Goal: Transaction & Acquisition: Purchase product/service

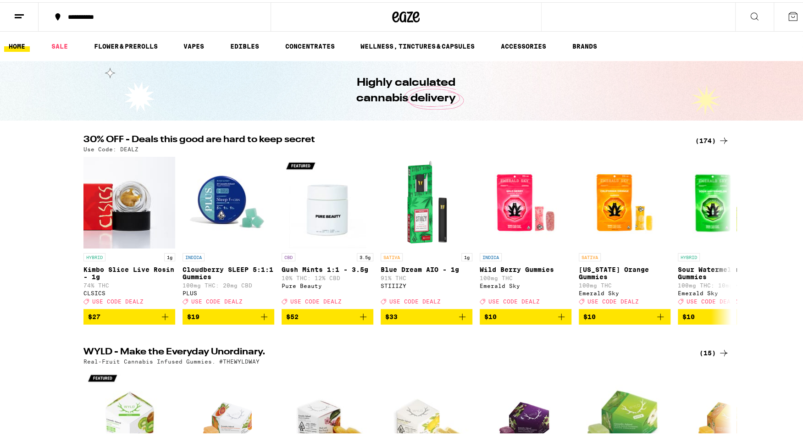
click at [22, 6] on button at bounding box center [19, 14] width 39 height 29
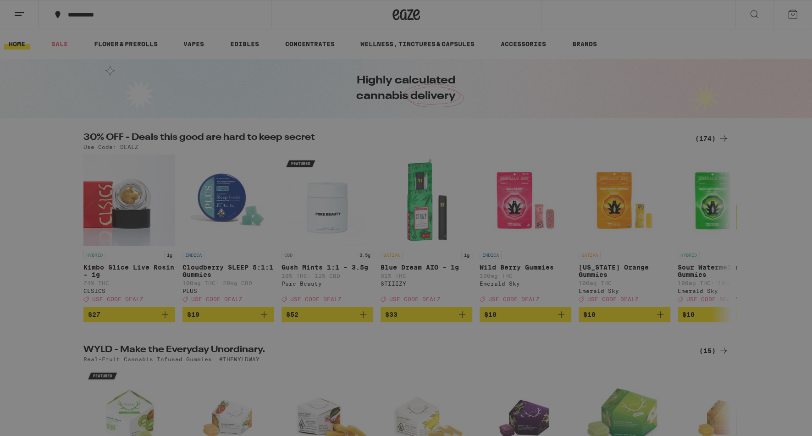
click at [107, 61] on div "Buy It Again" at bounding box center [79, 60] width 65 height 11
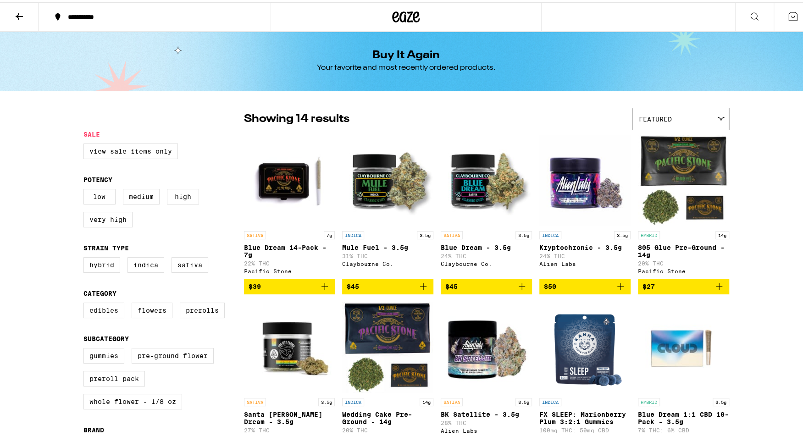
click at [321, 290] on icon "Add to bag" at bounding box center [324, 284] width 11 height 11
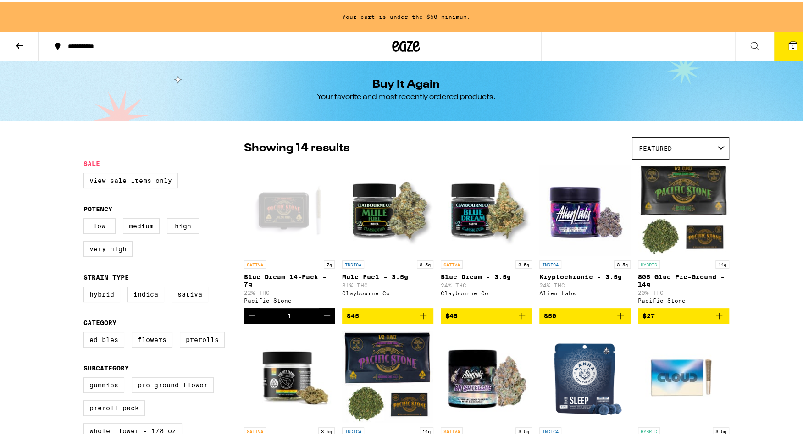
click at [324, 317] on icon "Increment" at bounding box center [327, 313] width 6 height 6
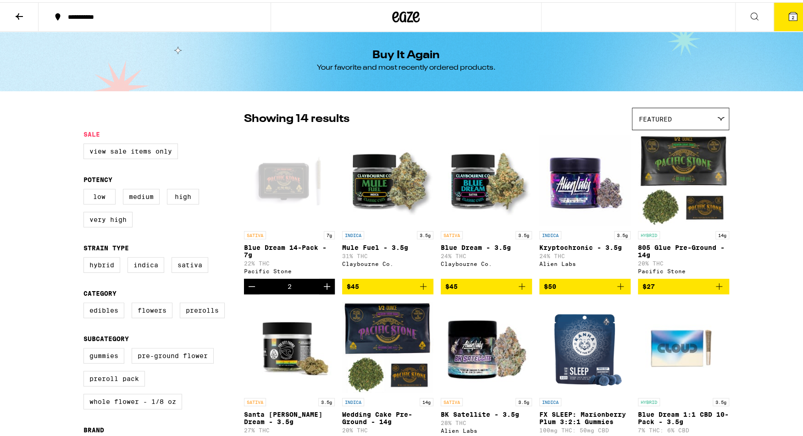
click at [324, 287] on icon "Increment" at bounding box center [327, 284] width 6 height 6
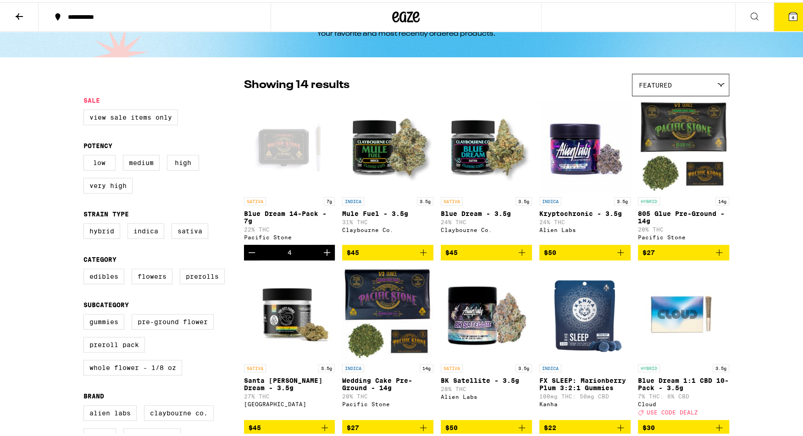
scroll to position [36, 0]
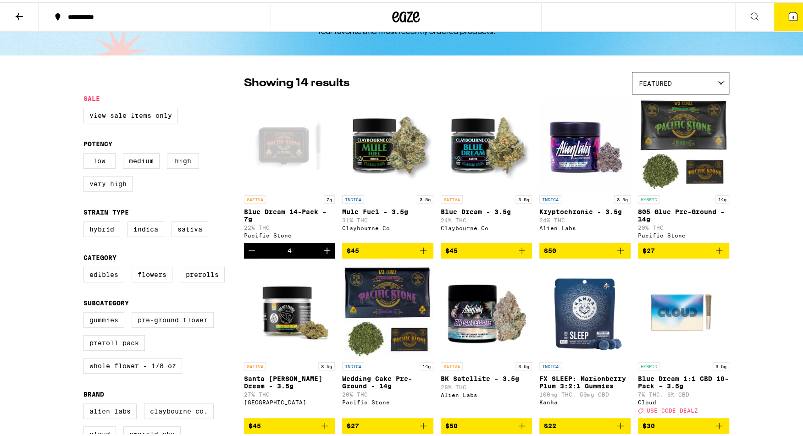
click at [103, 186] on label "Very High" at bounding box center [107, 182] width 49 height 16
click at [86, 153] on input "Very High" at bounding box center [85, 152] width 0 height 0
checkbox input "true"
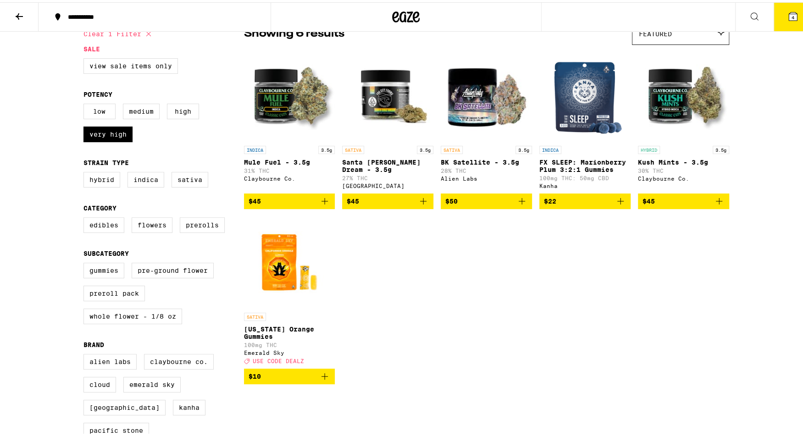
scroll to position [64, 0]
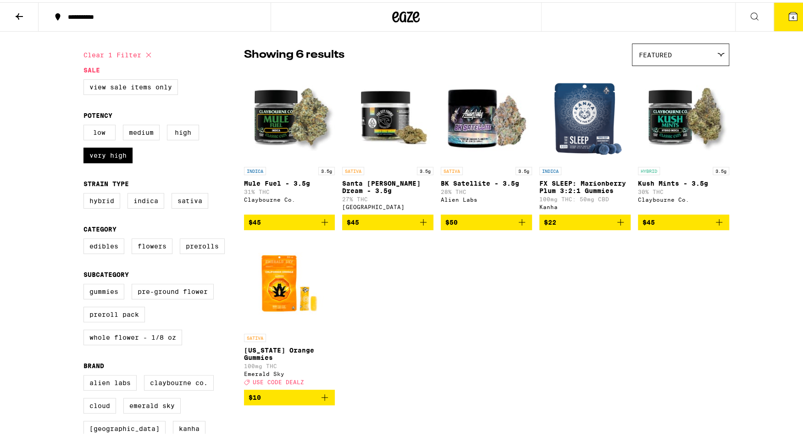
click at [269, 226] on span "$45" at bounding box center [289, 220] width 82 height 11
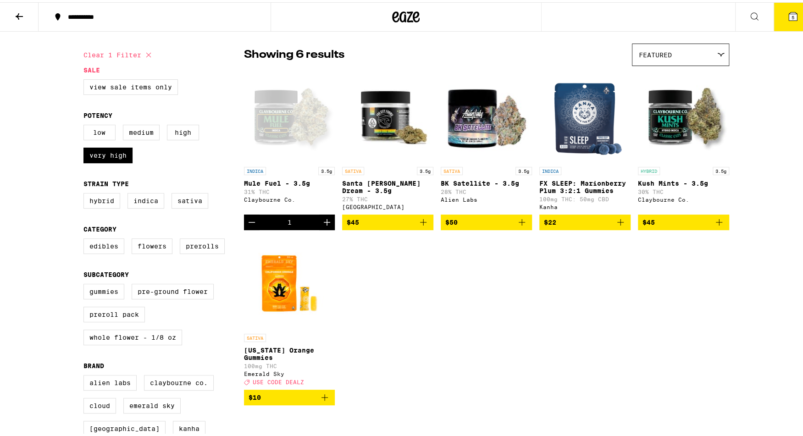
scroll to position [0, 0]
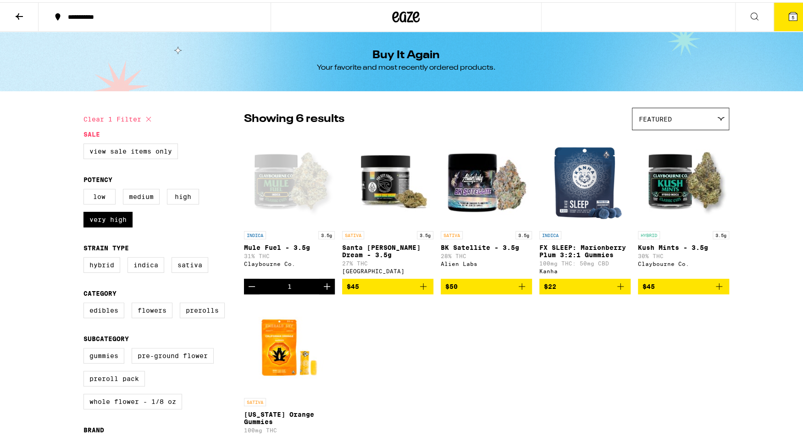
click at [121, 17] on div "**********" at bounding box center [158, 14] width 191 height 6
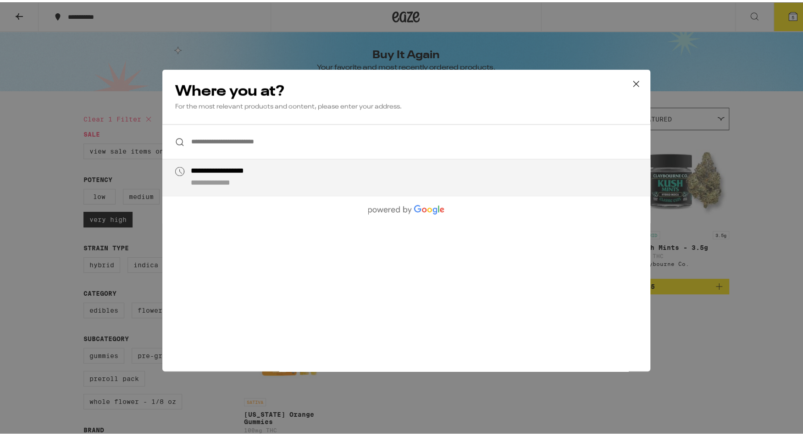
click at [244, 171] on div "**********" at bounding box center [235, 170] width 90 height 10
type input "**********"
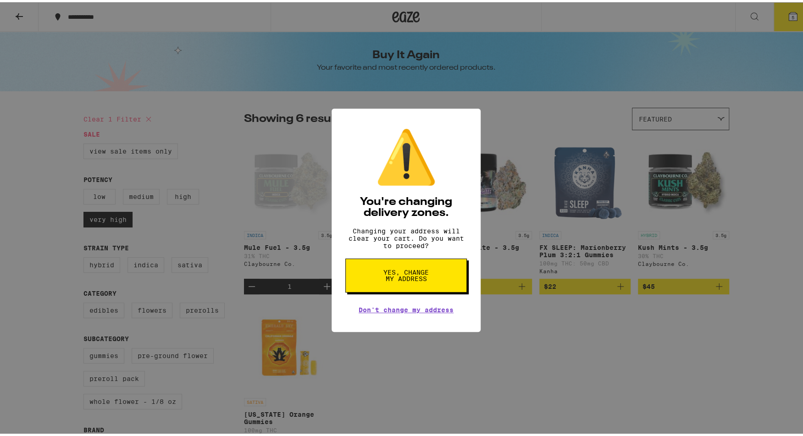
click at [400, 276] on span "Yes, change my address" at bounding box center [405, 273] width 47 height 13
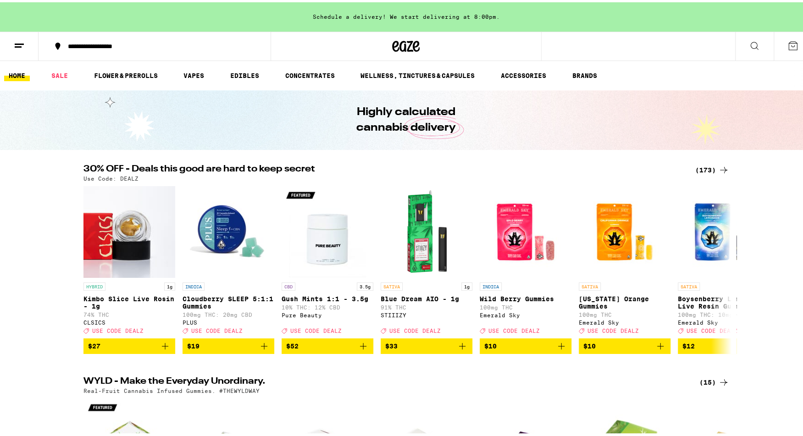
click at [787, 48] on icon at bounding box center [792, 43] width 11 height 11
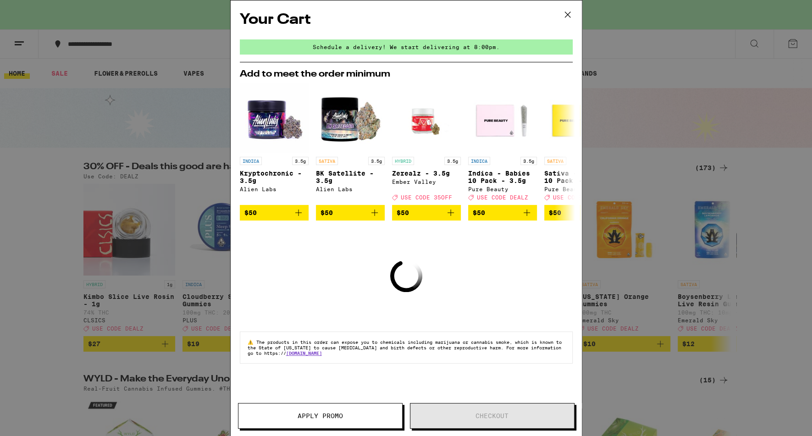
click at [566, 17] on icon at bounding box center [568, 15] width 14 height 14
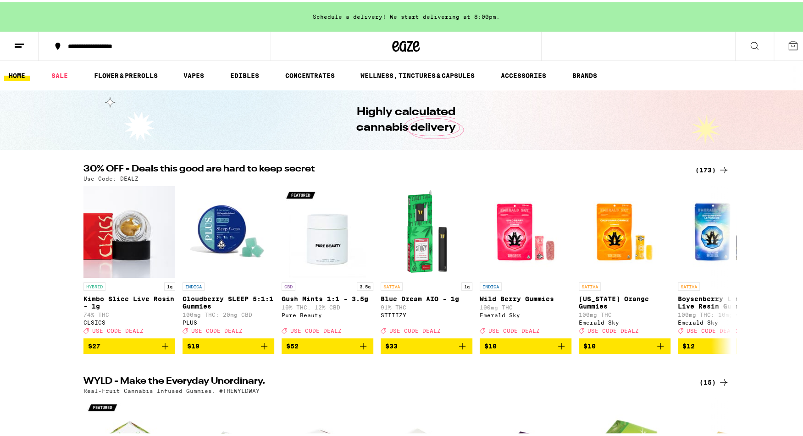
click at [17, 44] on line at bounding box center [18, 44] width 7 height 0
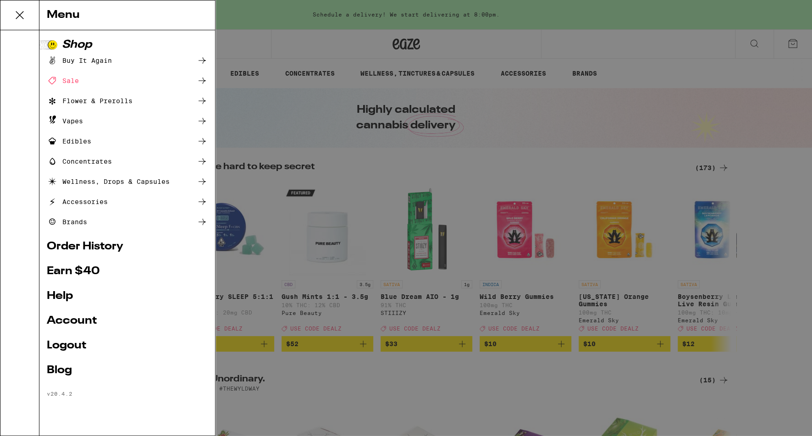
click at [102, 64] on div "Buy It Again" at bounding box center [79, 60] width 65 height 11
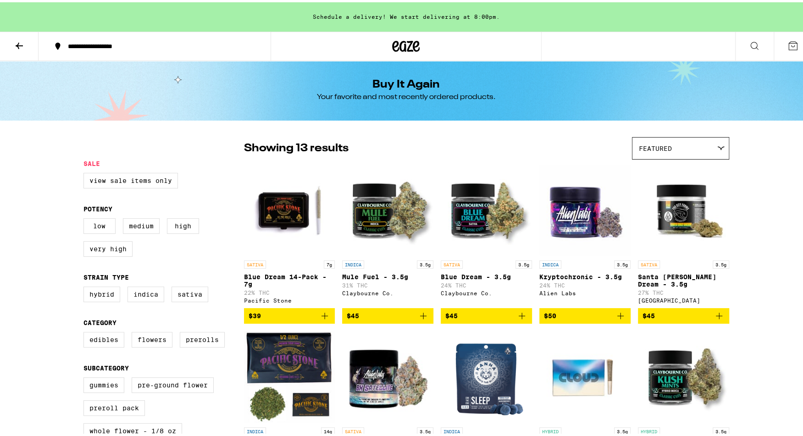
click at [319, 319] on icon "Add to bag" at bounding box center [324, 313] width 11 height 11
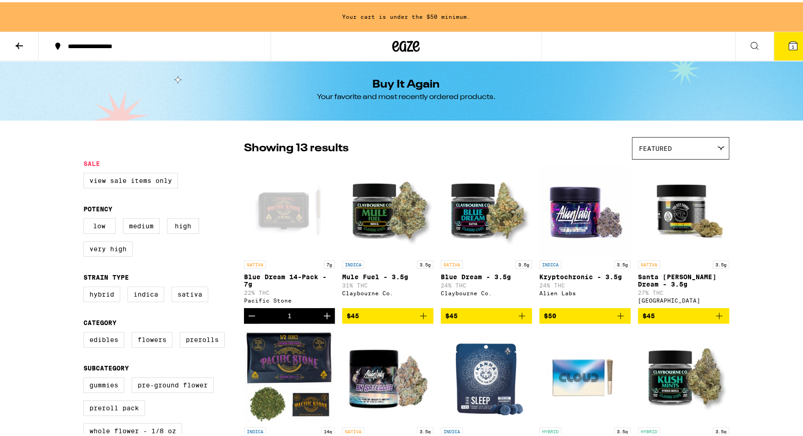
click at [323, 319] on icon "Increment" at bounding box center [326, 313] width 11 height 11
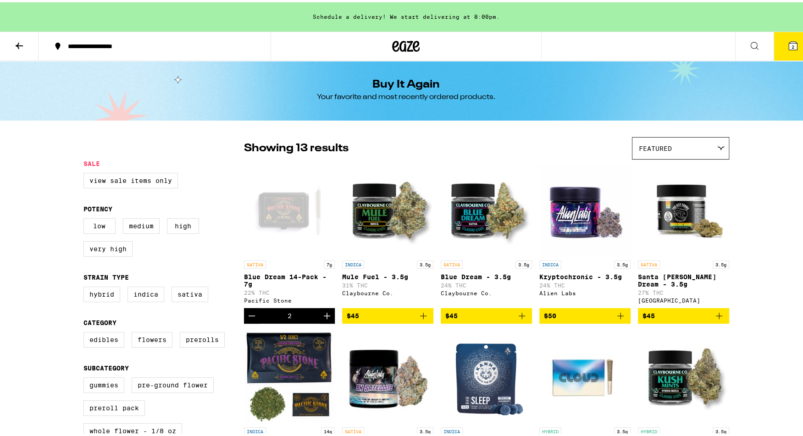
click at [323, 319] on icon "Increment" at bounding box center [326, 313] width 11 height 11
click at [133, 181] on label "View Sale Items Only" at bounding box center [130, 179] width 94 height 16
click at [86, 172] on input "View Sale Items Only" at bounding box center [85, 172] width 0 height 0
checkbox input "true"
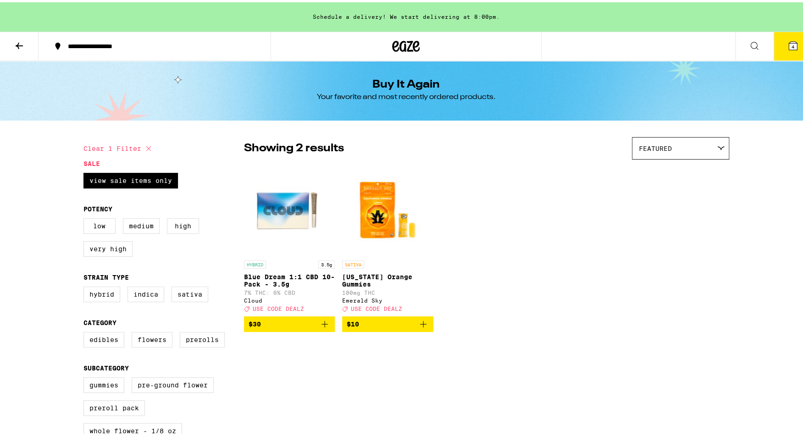
click at [18, 39] on icon at bounding box center [19, 43] width 11 height 11
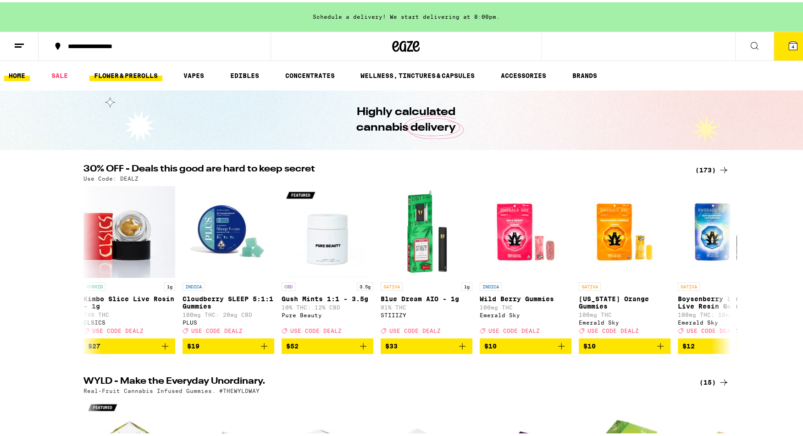
click at [132, 77] on link "FLOWER & PREROLLS" at bounding box center [125, 73] width 73 height 11
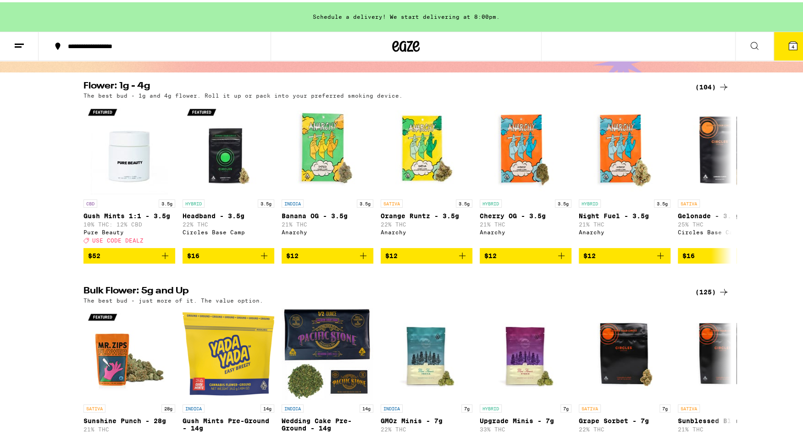
scroll to position [80, 0]
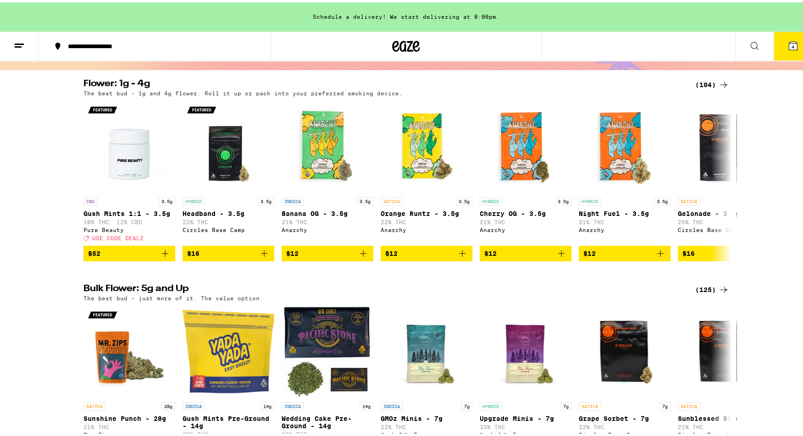
click at [18, 43] on icon at bounding box center [19, 43] width 11 height 11
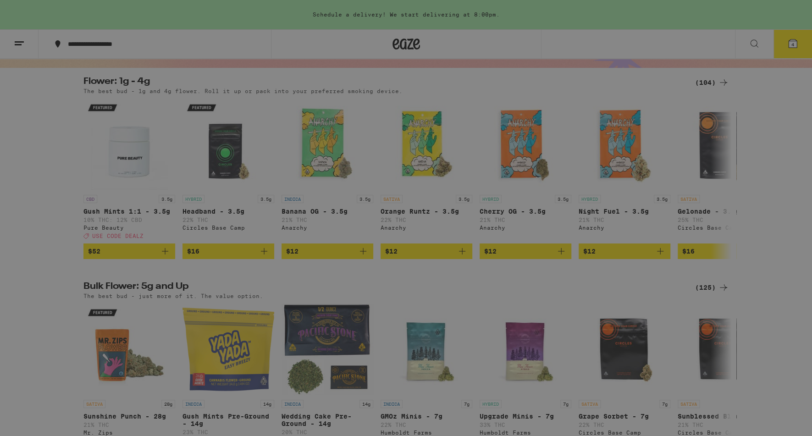
click at [278, 42] on div "Menu Shop Buy It Again Sale Flower & Prerolls Vapes Edibles Concentrates Wellne…" at bounding box center [406, 218] width 812 height 436
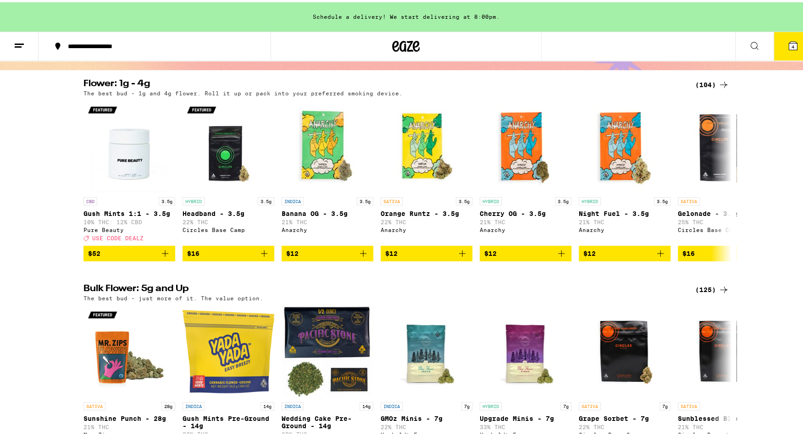
click at [748, 43] on icon at bounding box center [753, 43] width 11 height 11
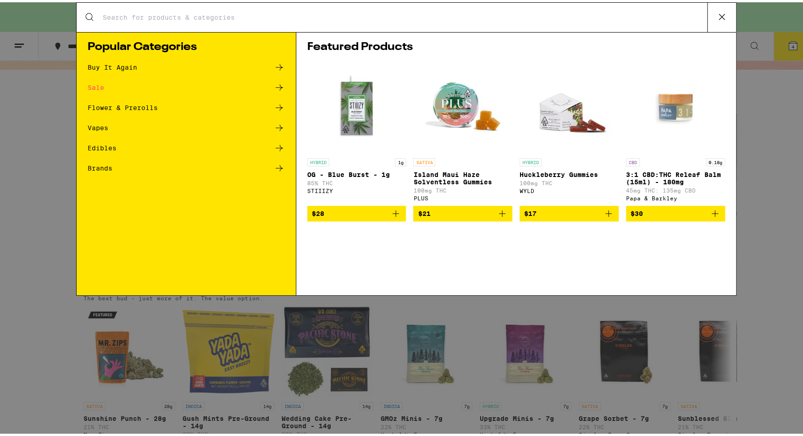
scroll to position [0, 0]
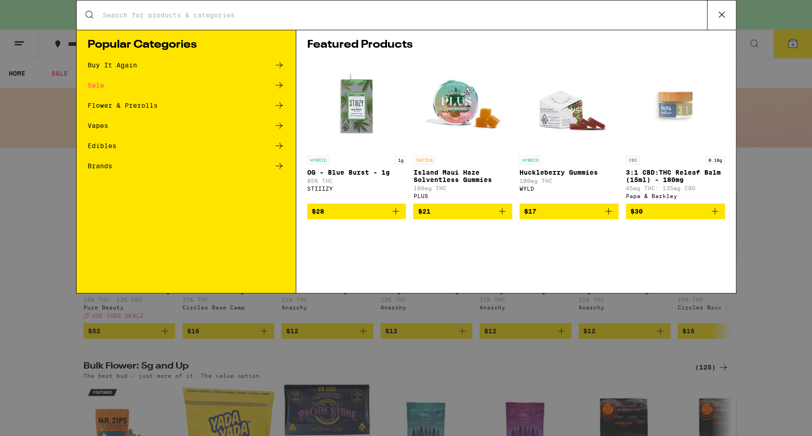
click at [278, 104] on icon at bounding box center [279, 105] width 11 height 11
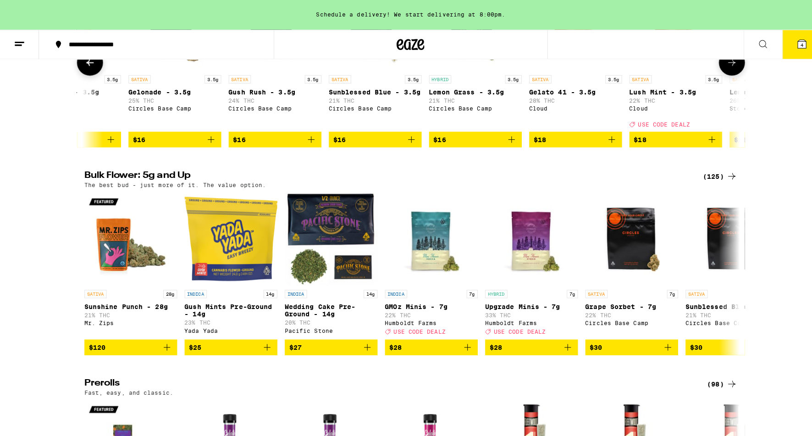
scroll to position [202, 0]
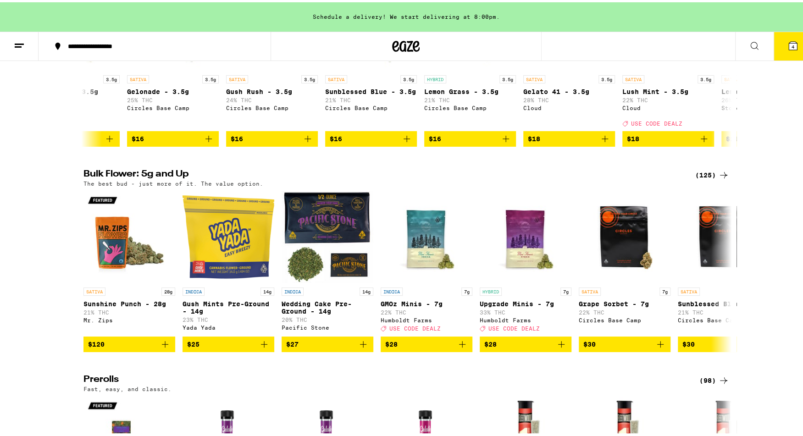
click at [788, 41] on icon at bounding box center [792, 43] width 8 height 8
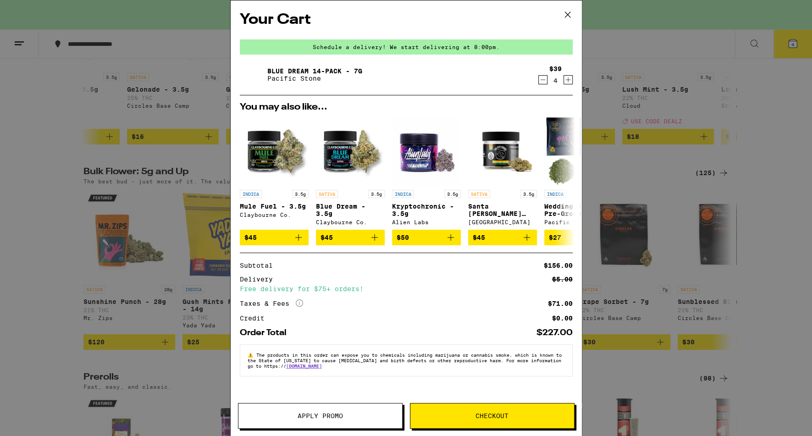
click at [567, 13] on icon at bounding box center [568, 15] width 14 height 14
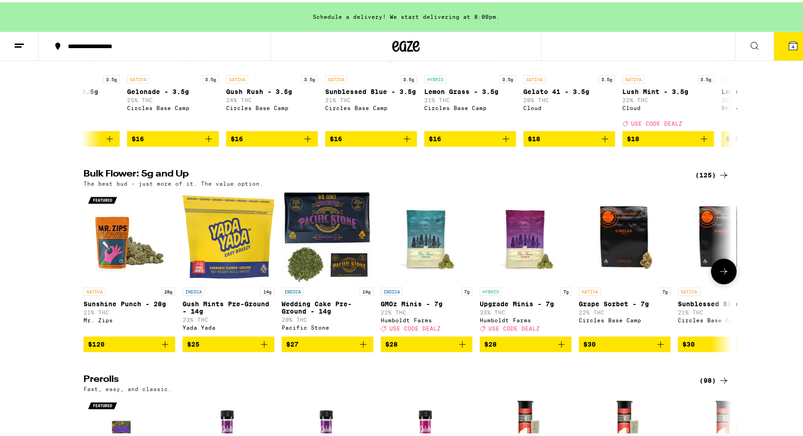
click at [361, 347] on icon "Add to bag" at bounding box center [363, 341] width 11 height 11
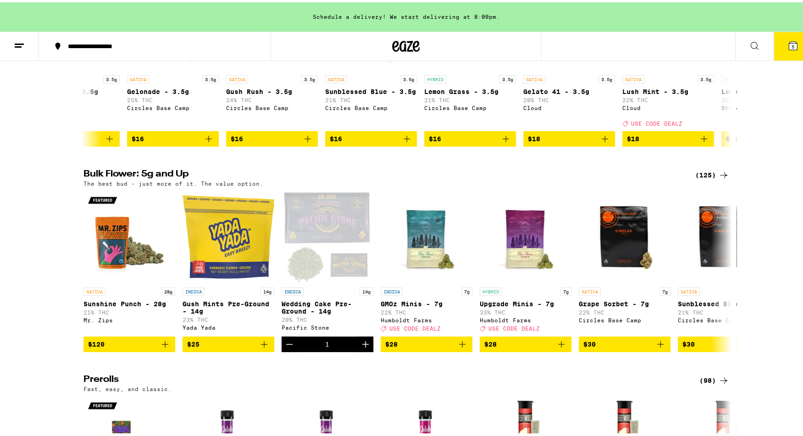
click at [788, 44] on icon at bounding box center [792, 43] width 8 height 8
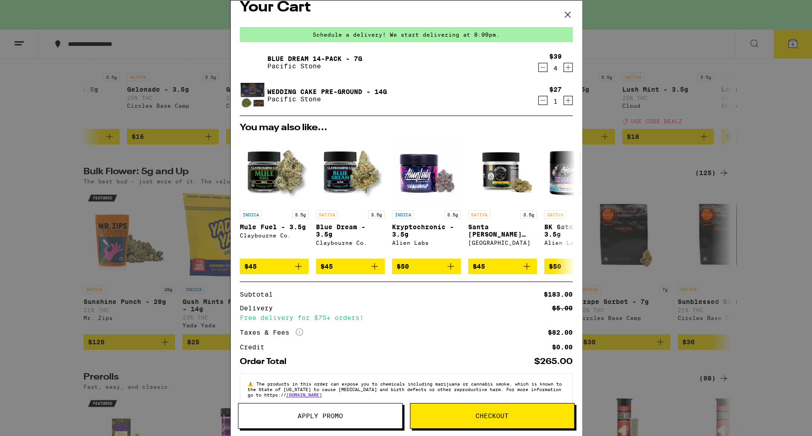
scroll to position [34, 0]
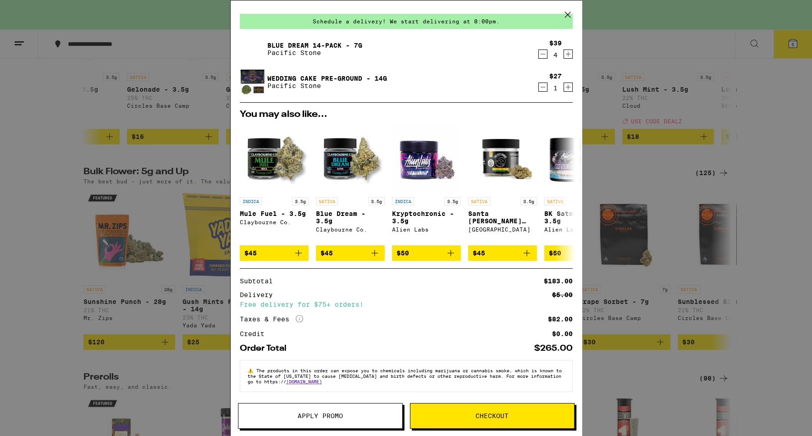
click at [504, 413] on span "Checkout" at bounding box center [491, 416] width 33 height 6
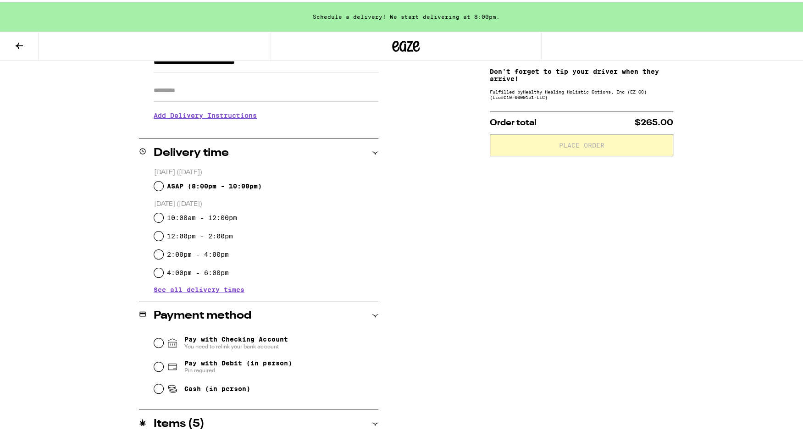
scroll to position [151, 0]
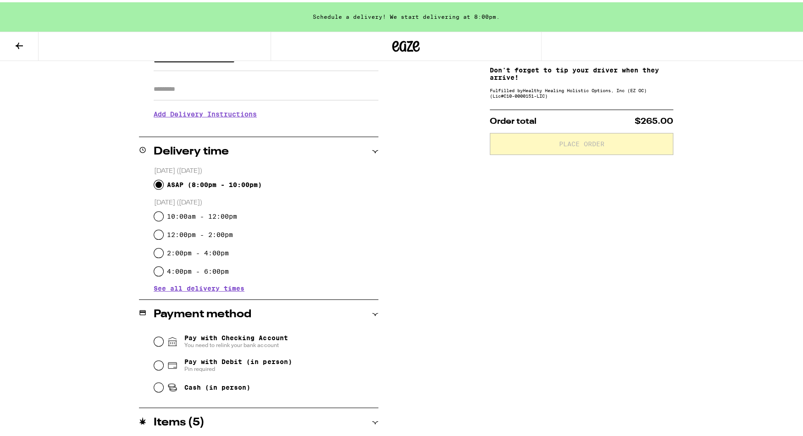
click at [154, 182] on input "ASAP ( 8:00pm - 10:00pm )" at bounding box center [158, 182] width 9 height 9
radio input "true"
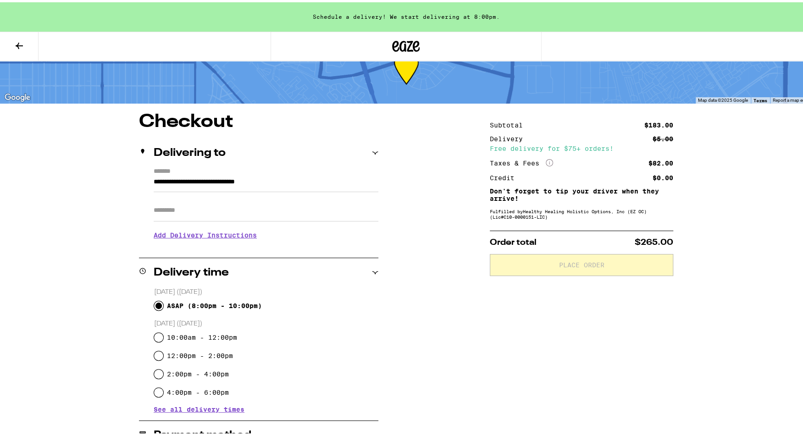
scroll to position [17, 0]
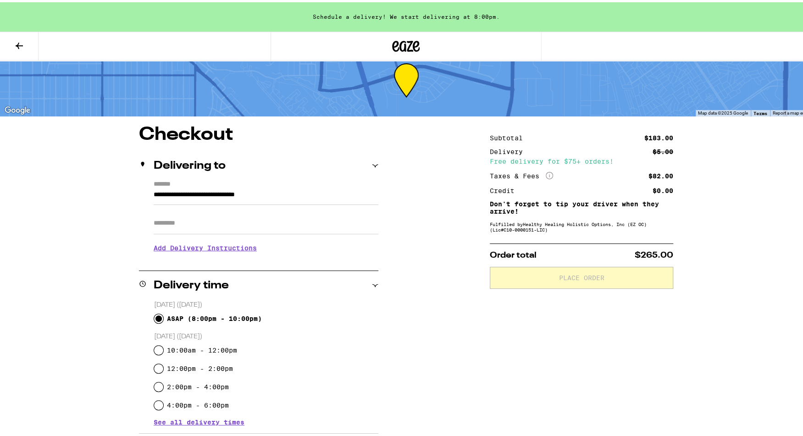
click at [236, 250] on h3 "Add Delivery Instructions" at bounding box center [266, 245] width 225 height 21
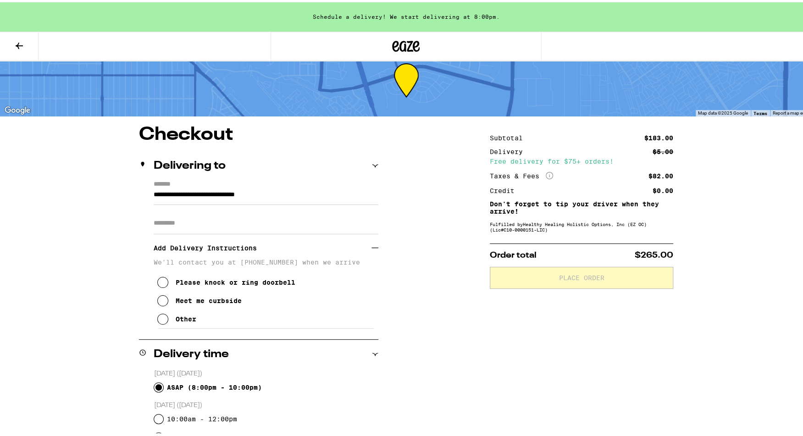
click at [162, 321] on icon at bounding box center [162, 316] width 11 height 11
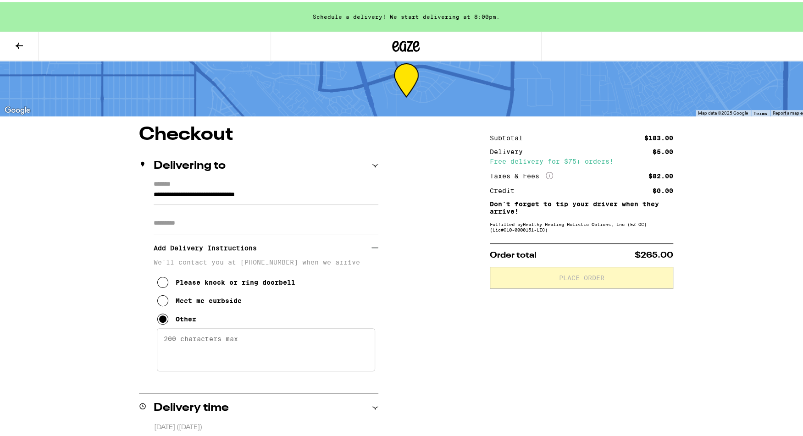
click at [167, 341] on textarea "Enter any other delivery instructions you want driver to know" at bounding box center [266, 347] width 218 height 43
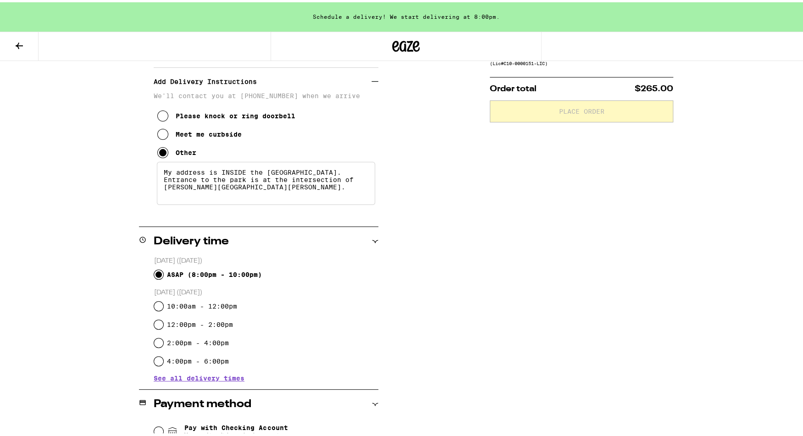
scroll to position [175, 0]
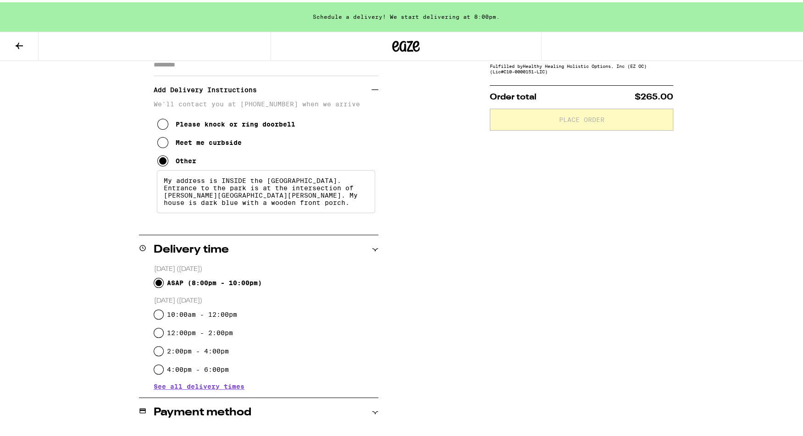
click at [350, 199] on textarea "My address is INSIDE the BELMONT SHORE MOBILE ESTATES PARK. Entrance to the par…" at bounding box center [266, 189] width 218 height 43
click at [235, 210] on textarea "My address is INSIDE the BELMONT SHORE MOBILE ESTATES PARK. Entrance to the par…" at bounding box center [266, 189] width 218 height 43
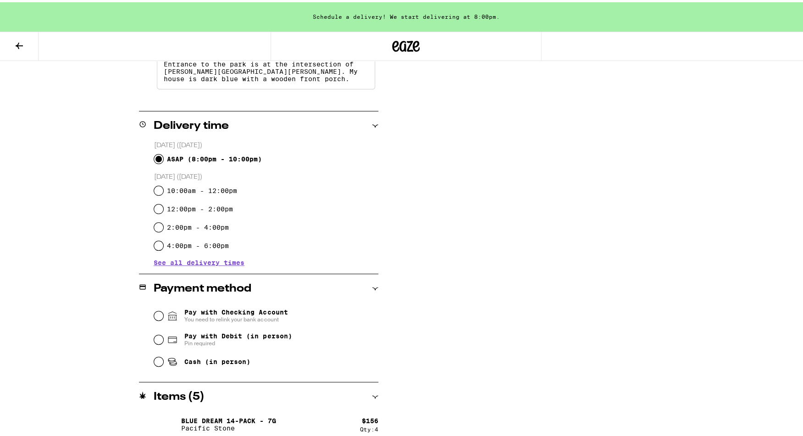
scroll to position [338, 0]
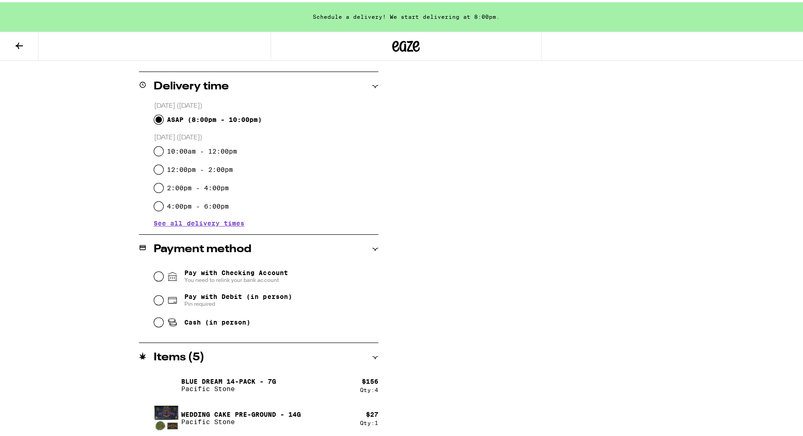
type textarea "My address is INSIDE the BELMONT SHORE MOBILE ESTATES PARK. Entrance to the par…"
click at [157, 302] on input "Pay with Debit (in person) Pin required" at bounding box center [158, 297] width 9 height 9
radio input "true"
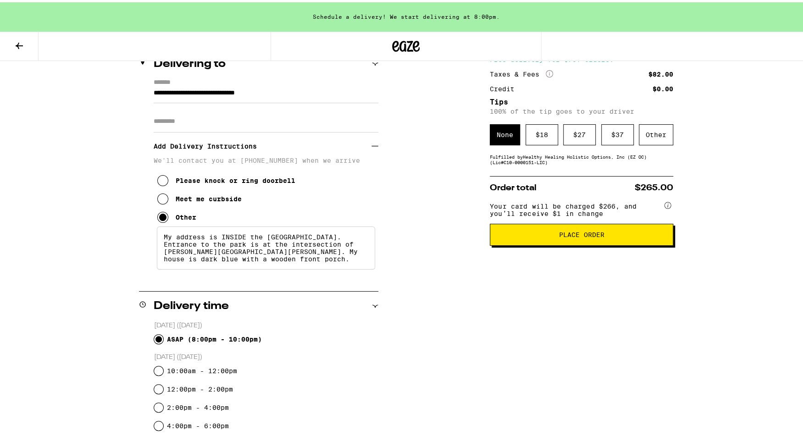
scroll to position [0, 0]
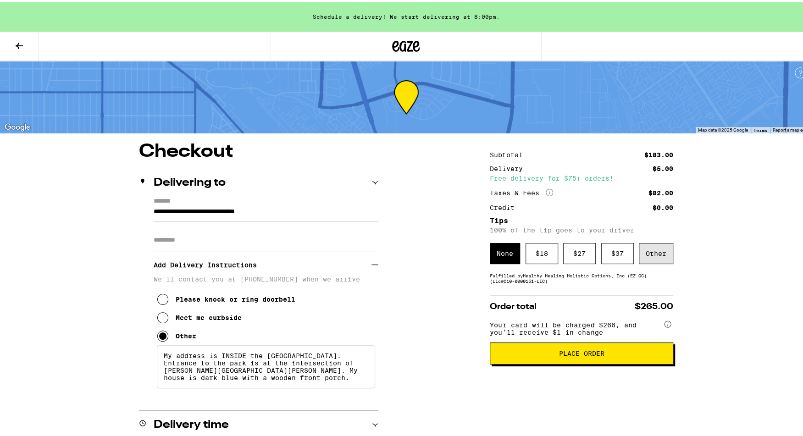
click at [651, 254] on div "Other" at bounding box center [655, 251] width 34 height 21
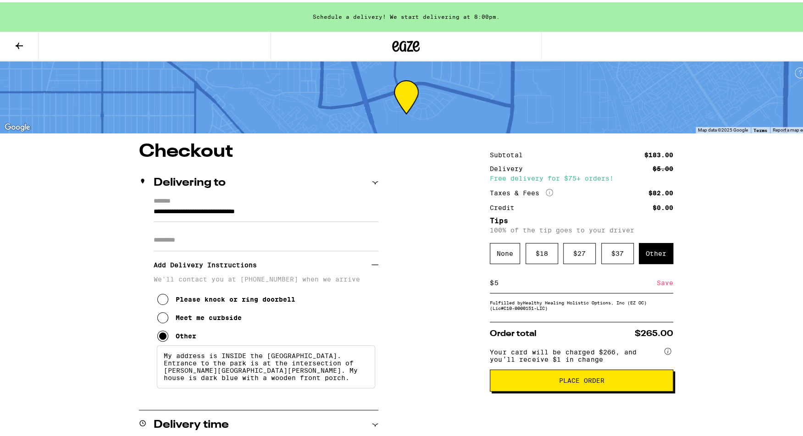
type input "5"
click at [663, 284] on div "Save" at bounding box center [664, 280] width 17 height 20
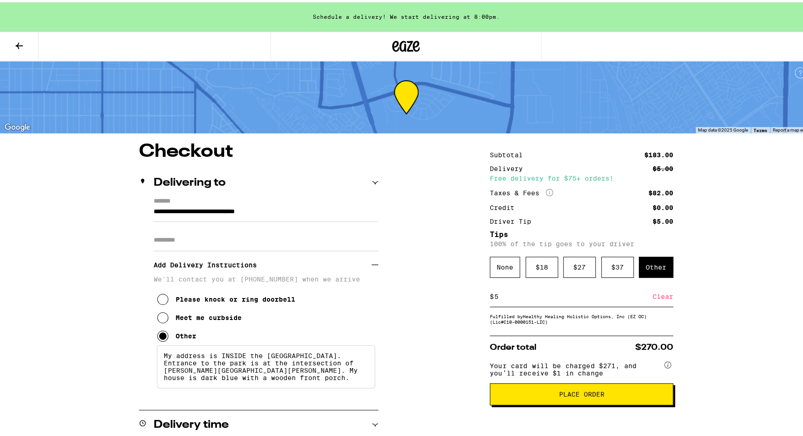
click at [592, 395] on span "Place Order" at bounding box center [581, 392] width 45 height 6
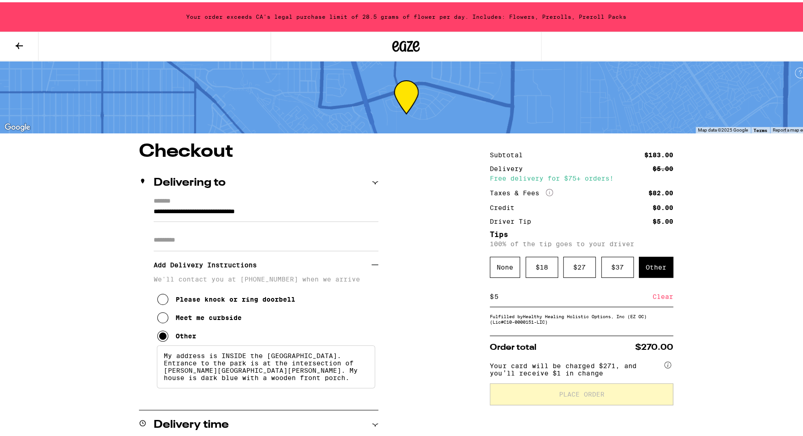
click at [14, 42] on icon at bounding box center [19, 43] width 11 height 11
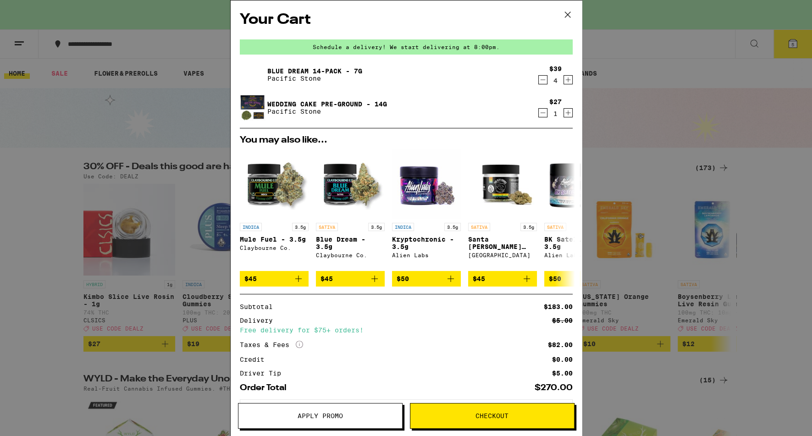
click at [539, 78] on icon "Decrement" at bounding box center [543, 79] width 8 height 11
click at [490, 420] on button "Checkout" at bounding box center [492, 416] width 165 height 26
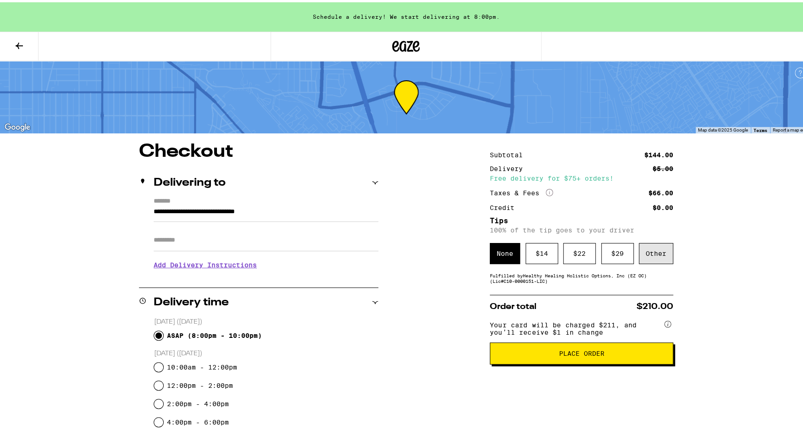
click at [662, 247] on div "Other" at bounding box center [655, 251] width 34 height 21
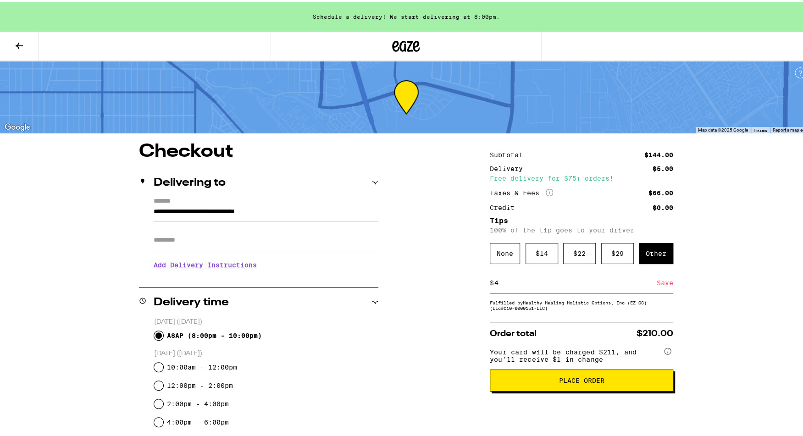
type input "4"
click at [656, 282] on div "Save" at bounding box center [664, 280] width 17 height 20
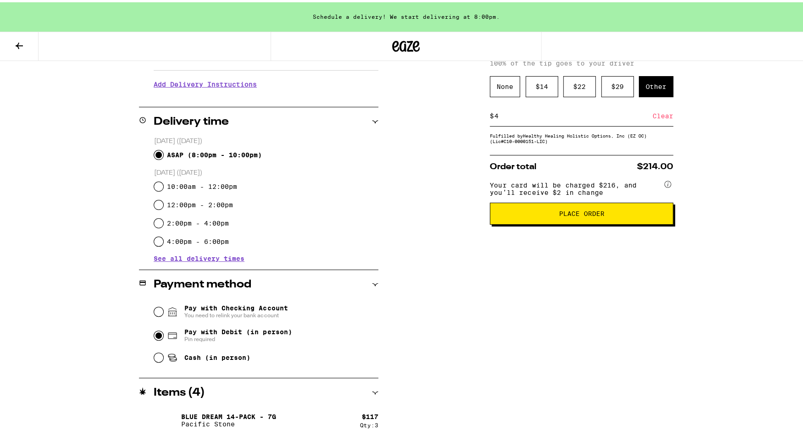
scroll to position [153, 0]
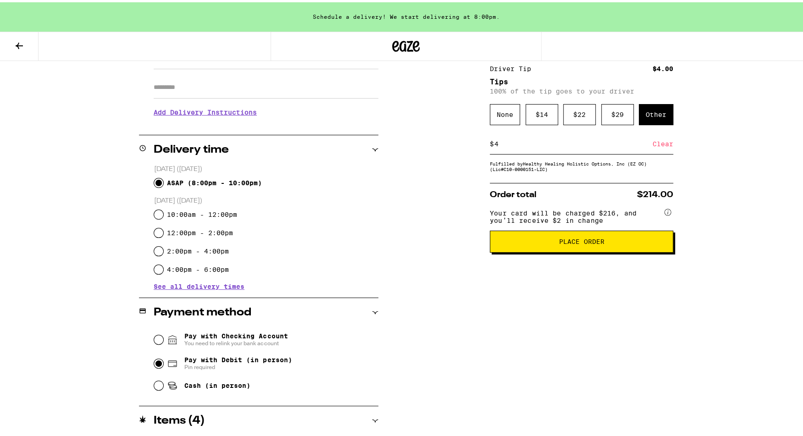
click at [583, 250] on button "Place Order" at bounding box center [581, 239] width 183 height 22
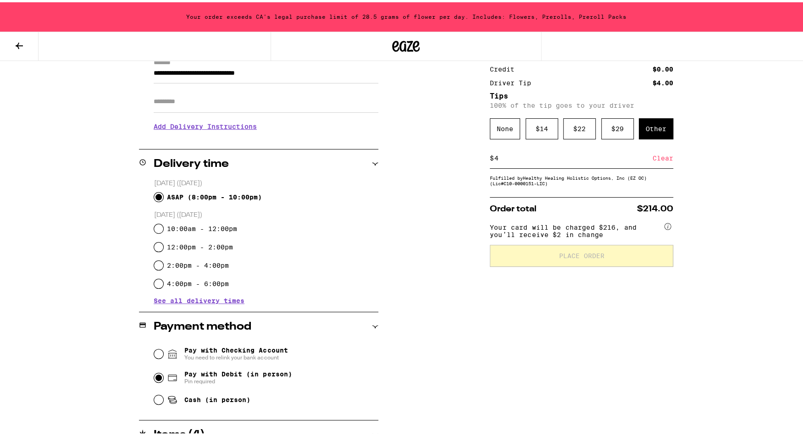
scroll to position [134, 0]
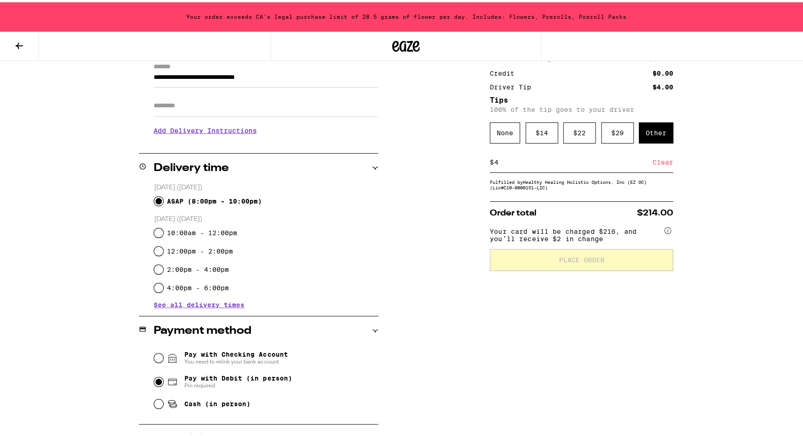
click at [15, 38] on icon at bounding box center [19, 43] width 11 height 11
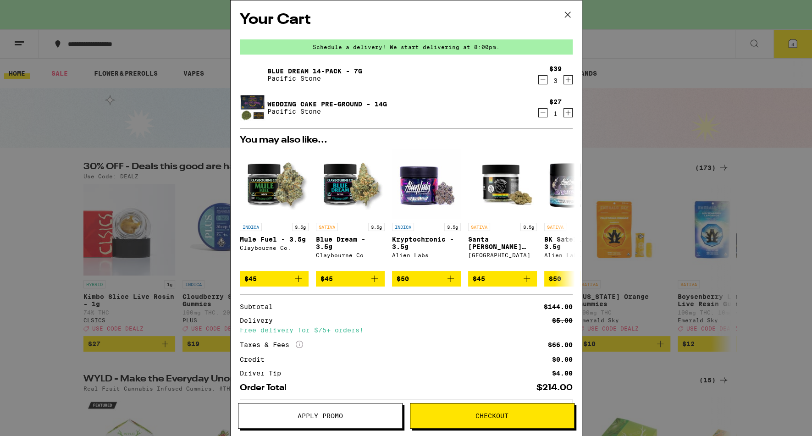
click at [568, 17] on icon at bounding box center [568, 15] width 14 height 14
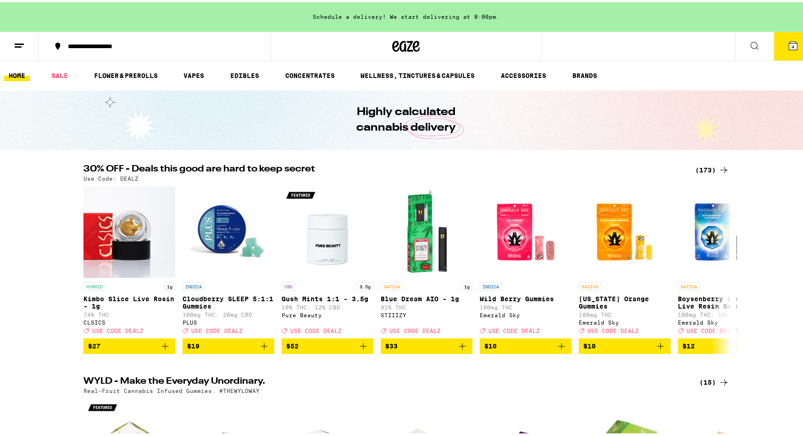
click at [787, 39] on icon at bounding box center [792, 43] width 11 height 11
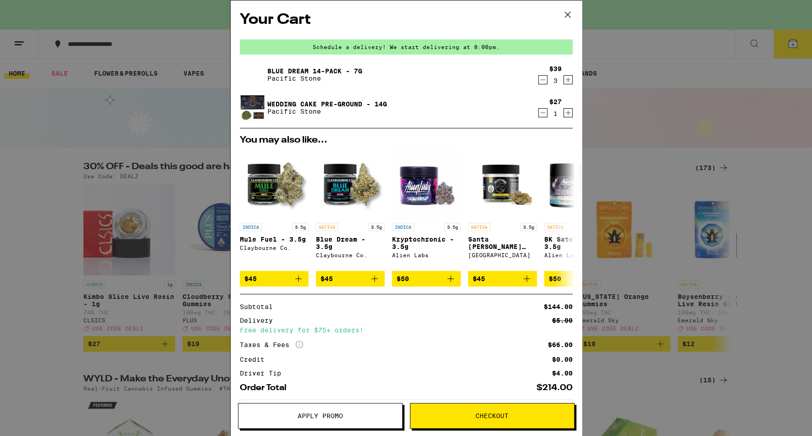
click at [539, 83] on icon "Decrement" at bounding box center [543, 79] width 8 height 11
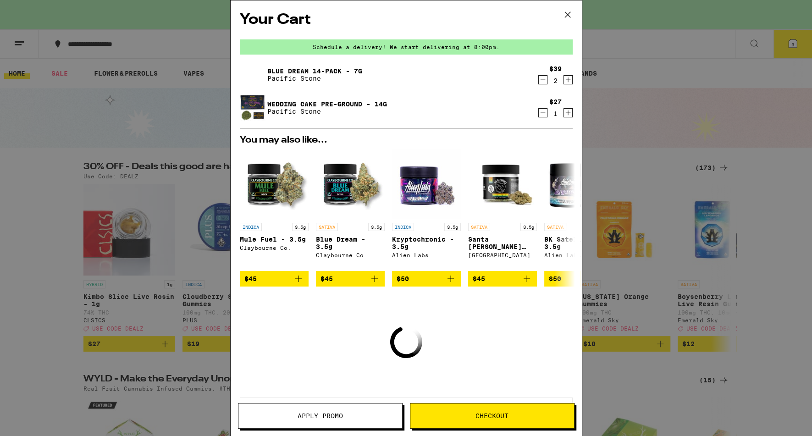
click at [539, 82] on icon "Decrement" at bounding box center [543, 79] width 8 height 11
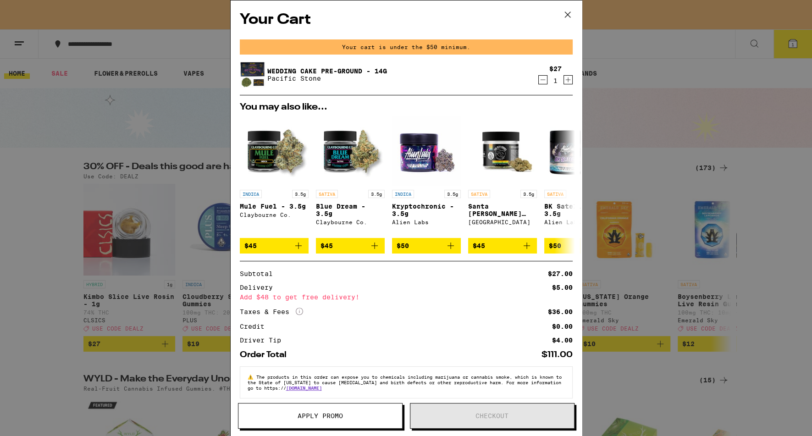
click at [539, 82] on icon "Decrement" at bounding box center [543, 79] width 8 height 11
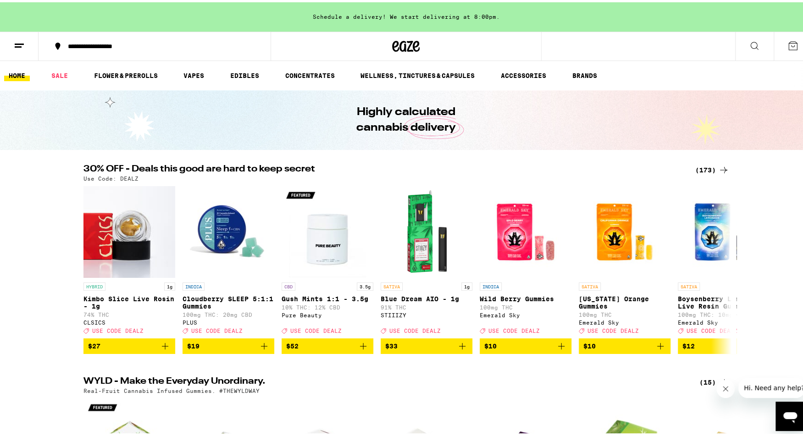
click at [18, 48] on icon at bounding box center [19, 43] width 11 height 11
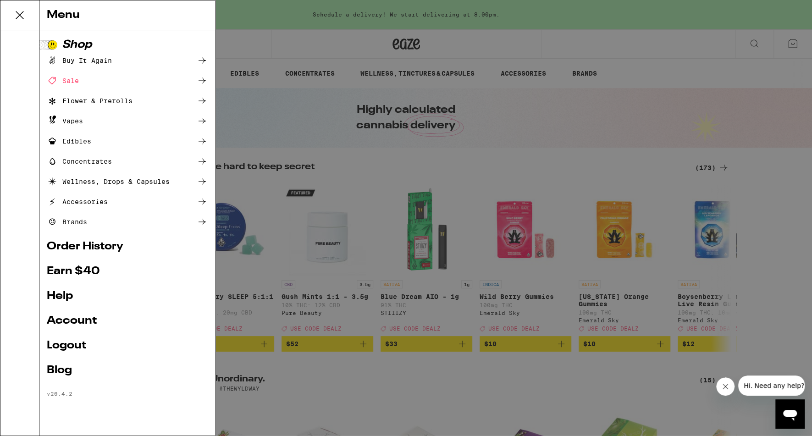
click at [116, 98] on div "Flower & Prerolls" at bounding box center [90, 100] width 86 height 11
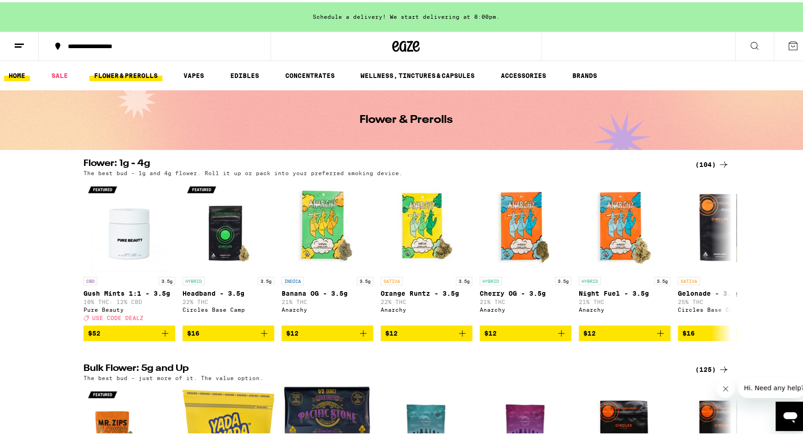
click at [17, 76] on link "HOME" at bounding box center [17, 73] width 26 height 11
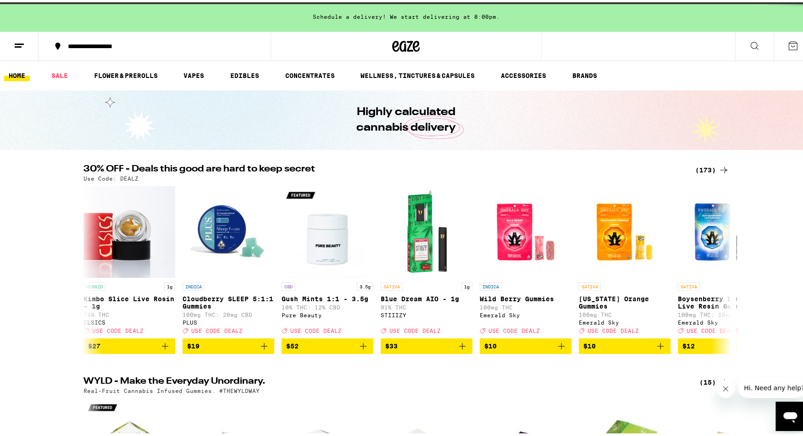
click at [19, 46] on icon at bounding box center [19, 43] width 11 height 11
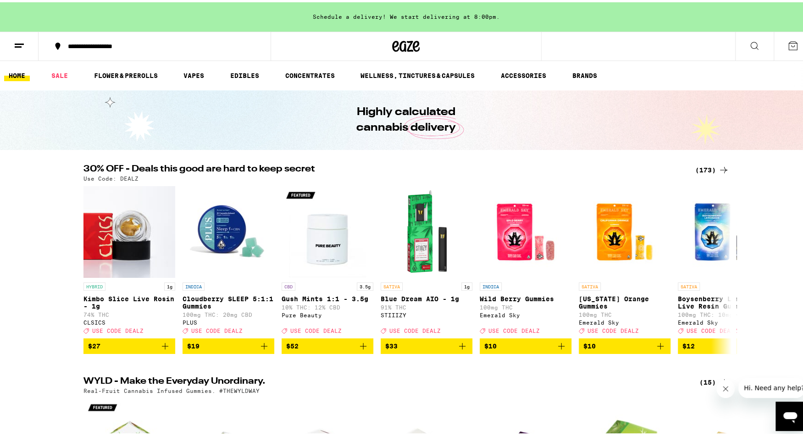
click at [25, 41] on button at bounding box center [19, 44] width 39 height 29
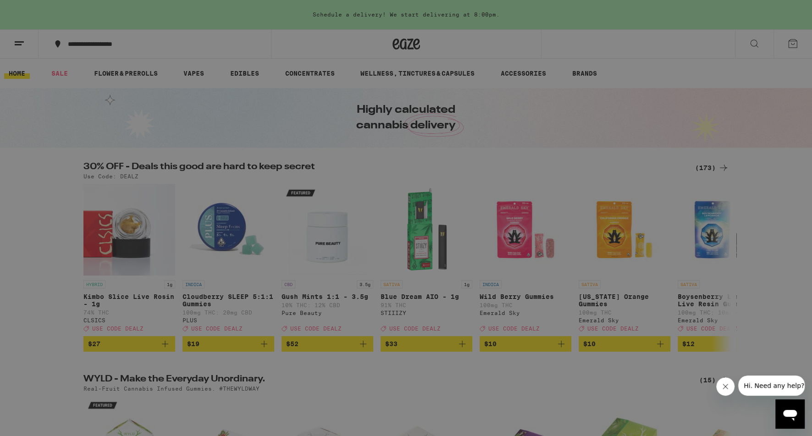
click at [98, 57] on div "Buy It Again" at bounding box center [79, 60] width 65 height 11
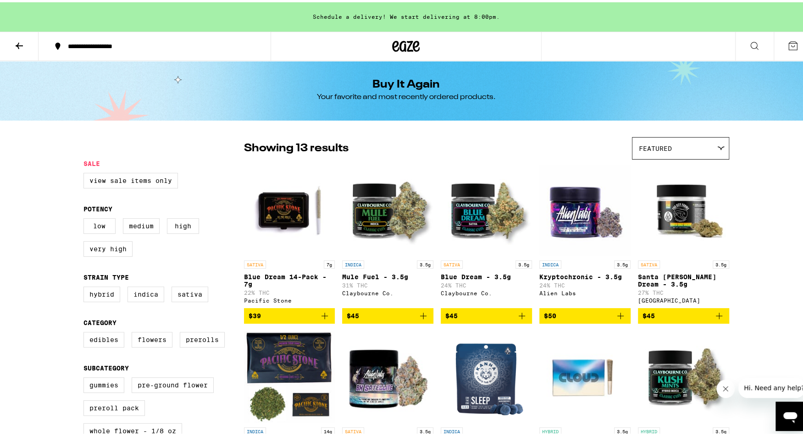
click at [319, 319] on icon "Add to bag" at bounding box center [324, 313] width 11 height 11
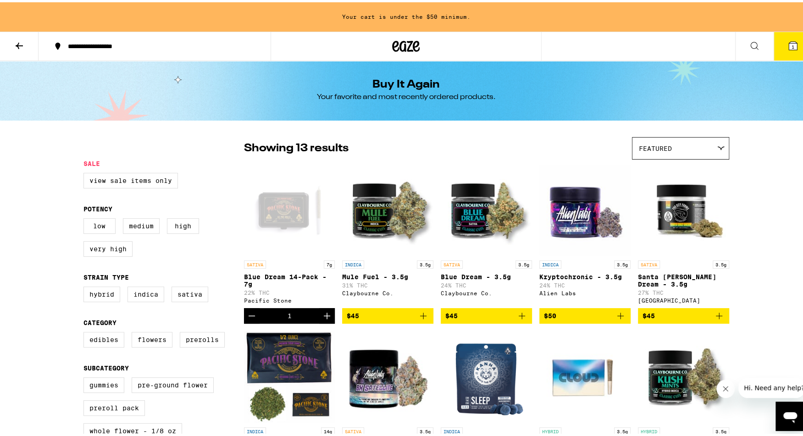
click at [324, 317] on icon "Increment" at bounding box center [327, 313] width 6 height 6
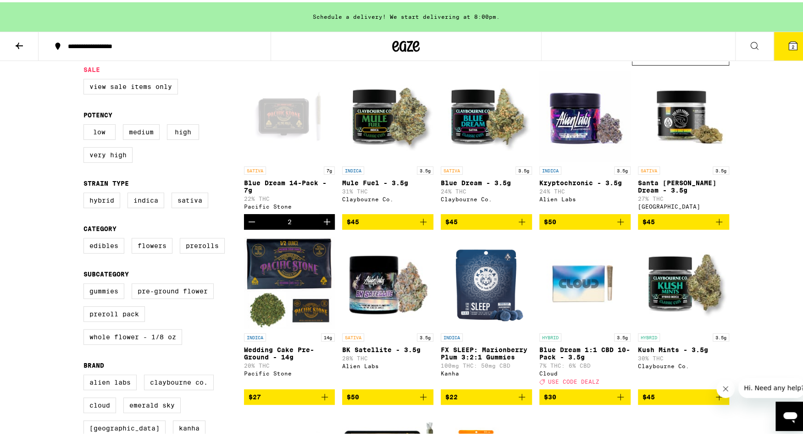
scroll to position [119, 0]
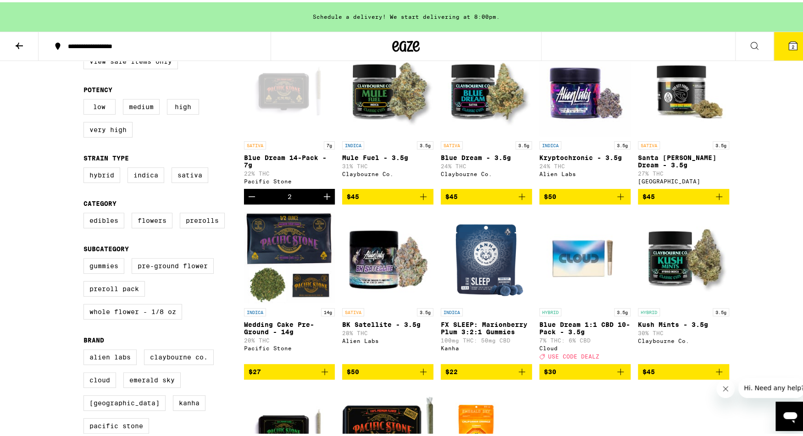
click at [19, 42] on icon at bounding box center [19, 43] width 11 height 11
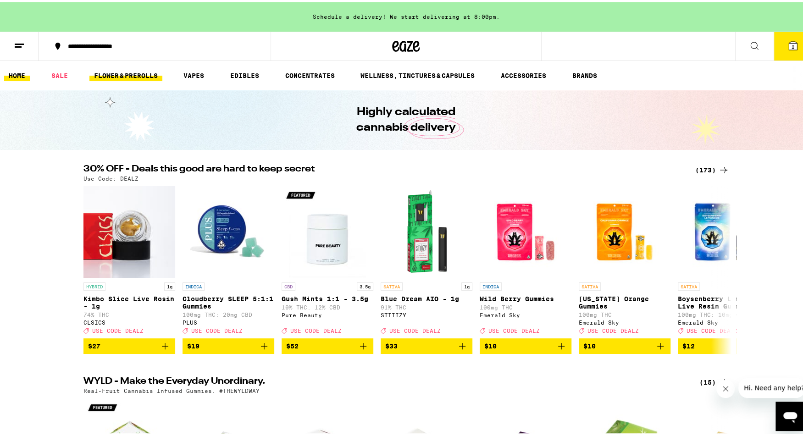
click at [140, 68] on link "FLOWER & PREROLLS" at bounding box center [125, 73] width 73 height 11
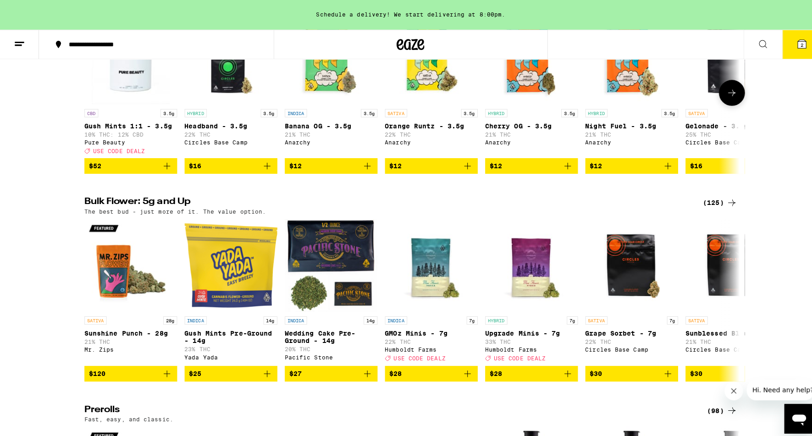
scroll to position [174, 0]
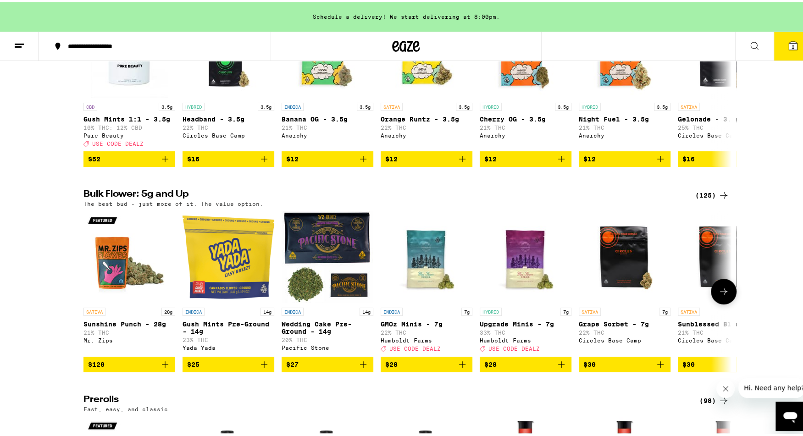
click at [309, 255] on img "Open page for Wedding Cake Pre-Ground - 14g from Pacific Stone" at bounding box center [327, 255] width 92 height 92
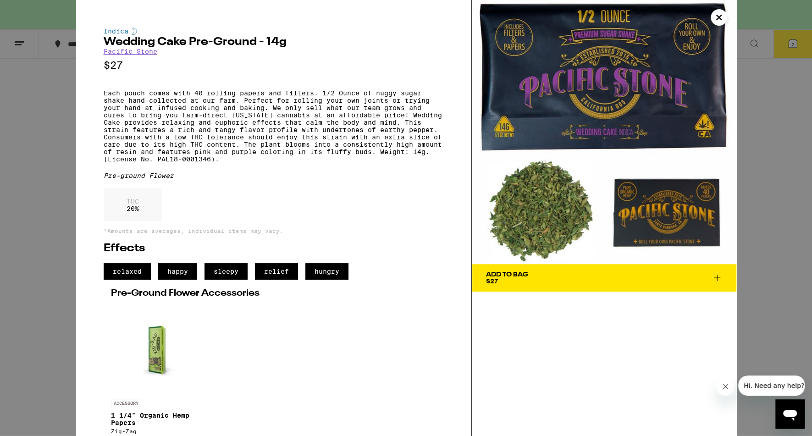
click at [528, 275] on span "Add To Bag $27" at bounding box center [604, 277] width 237 height 13
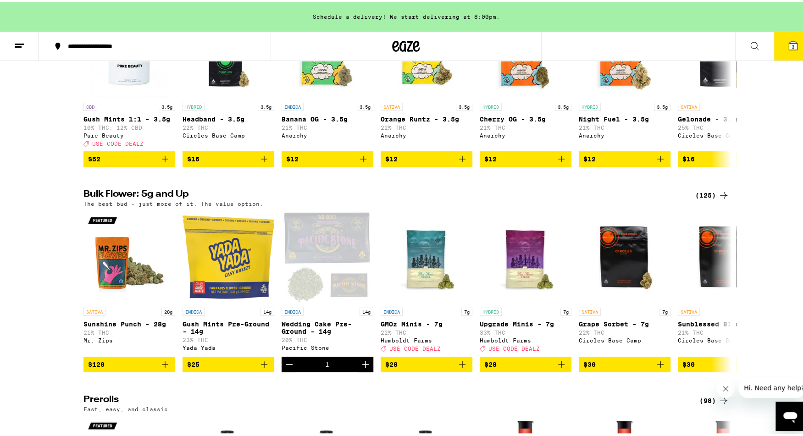
click at [788, 41] on icon at bounding box center [792, 43] width 8 height 8
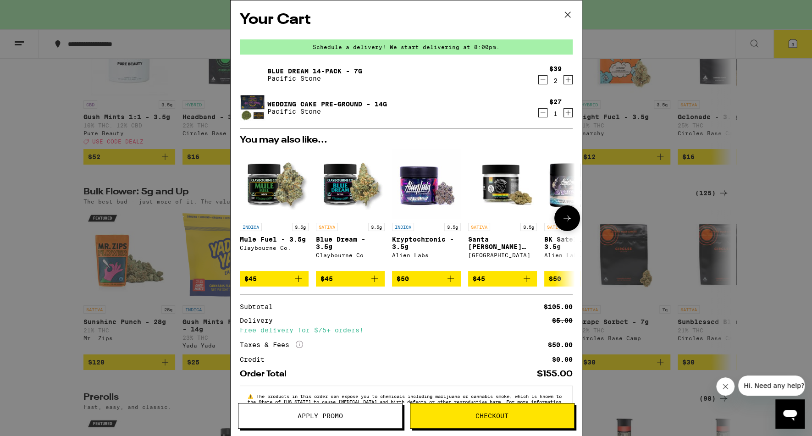
scroll to position [34, 0]
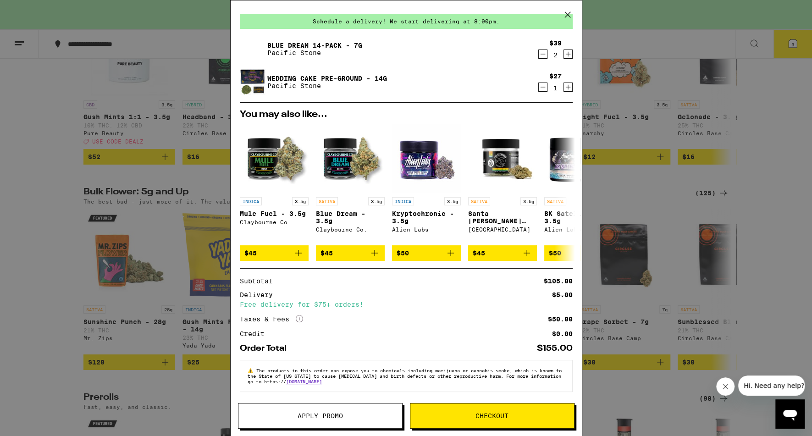
click at [473, 408] on button "Checkout" at bounding box center [492, 416] width 165 height 26
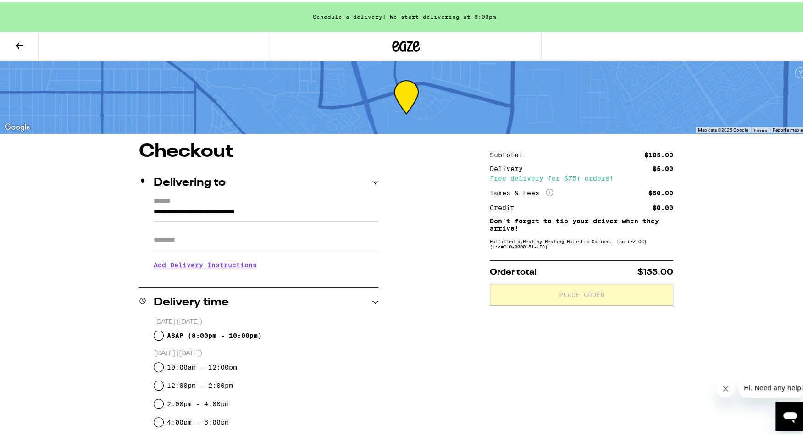
click at [233, 270] on h3 "Add Delivery Instructions" at bounding box center [266, 262] width 225 height 21
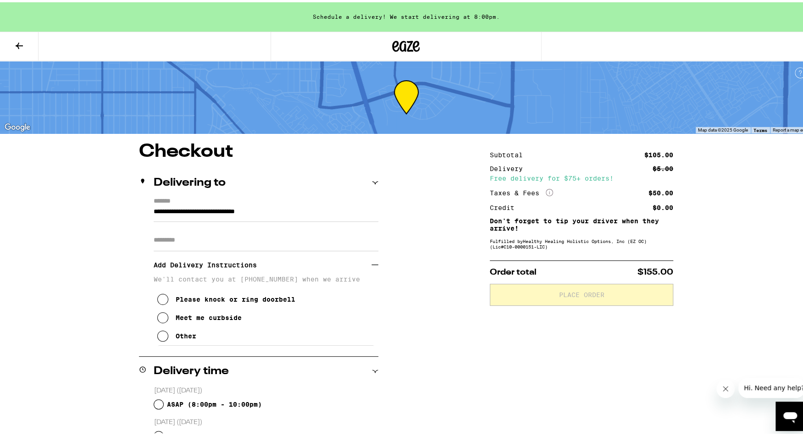
click at [157, 339] on icon at bounding box center [162, 333] width 11 height 11
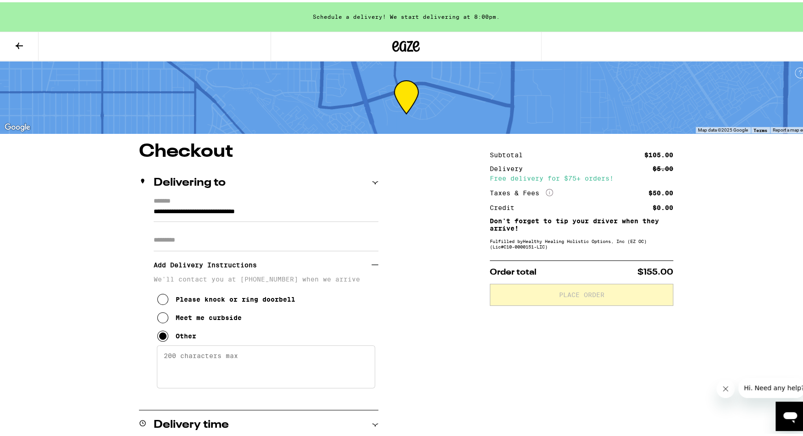
click at [207, 361] on textarea "Enter any other delivery instructions you want driver to know" at bounding box center [266, 364] width 218 height 43
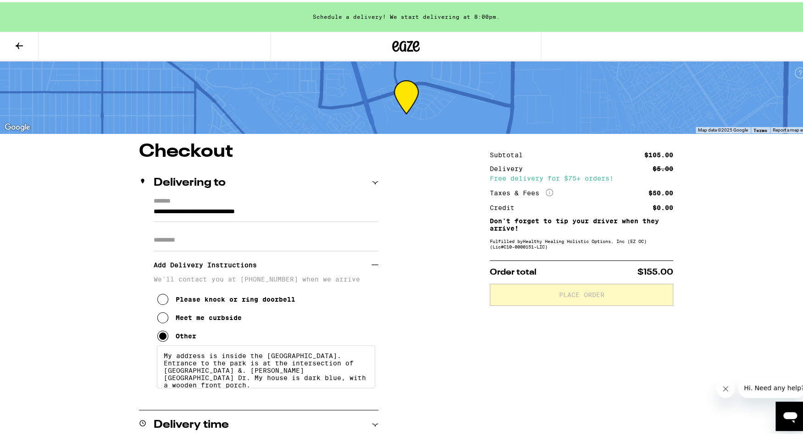
click at [242, 361] on textarea "My address is inside the [GEOGRAPHIC_DATA]. Entrance to the park is at the inte…" at bounding box center [266, 364] width 218 height 43
click at [159, 357] on textarea "My address is INSIDE the [GEOGRAPHIC_DATA]. Entrance to the park is at the inte…" at bounding box center [266, 364] width 218 height 43
click at [242, 370] on textarea "IMPORTANT: My address is INSIDE the [GEOGRAPHIC_DATA]. Entrance to the park is …" at bounding box center [266, 364] width 218 height 43
drag, startPoint x: 205, startPoint y: 360, endPoint x: 116, endPoint y: 352, distance: 89.2
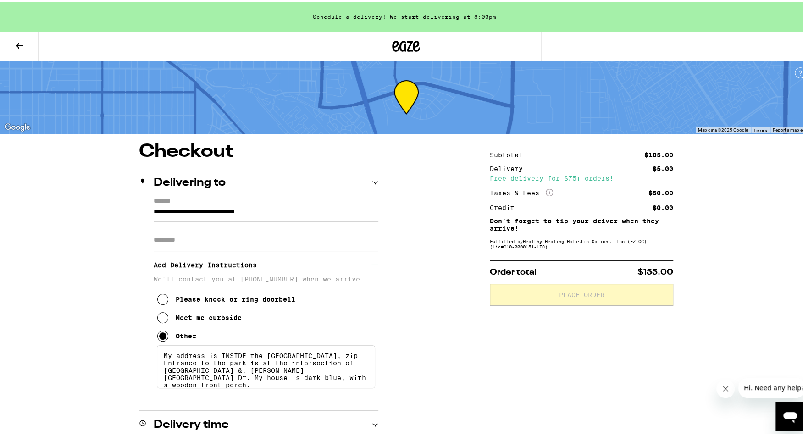
click at [232, 369] on textarea "My address is INSIDE the [GEOGRAPHIC_DATA], zip Entrance to the park is at the …" at bounding box center [266, 364] width 218 height 43
click at [229, 369] on textarea "My address is INSIDE the [GEOGRAPHIC_DATA], zip is 90803. Entrance to the park …" at bounding box center [266, 364] width 218 height 43
click at [251, 366] on textarea "My address is INSIDE the [GEOGRAPHIC_DATA] is 90803. Entrance to the park is at…" at bounding box center [266, 364] width 218 height 43
click at [254, 369] on textarea "My address is INSIDE the [GEOGRAPHIC_DATA], zipcode= 90803. Entrance to the par…" at bounding box center [266, 364] width 218 height 43
click at [244, 366] on textarea "My address is INSIDE the [GEOGRAPHIC_DATA], zipcode= 90803. Entrance to the par…" at bounding box center [266, 364] width 218 height 43
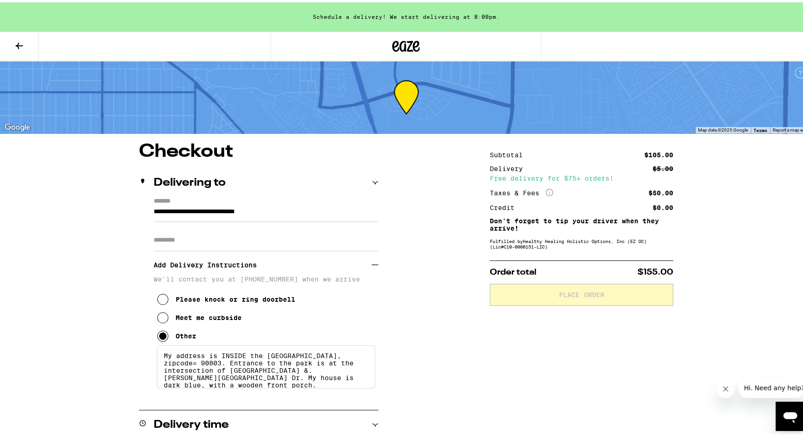
click at [253, 365] on textarea "My address is INSIDE the [GEOGRAPHIC_DATA], zipcode= 90803. Entrance to the par…" at bounding box center [266, 364] width 218 height 43
click at [216, 367] on textarea "My address is INSIDE the [GEOGRAPHIC_DATA], zipcode= 90803. Entrance to the par…" at bounding box center [266, 364] width 218 height 43
click at [242, 363] on textarea "My address is INSIDE the [GEOGRAPHIC_DATA],zipcode= 90803. Entrance to the park…" at bounding box center [266, 364] width 218 height 43
click at [211, 367] on textarea "My address is INSIDE the [GEOGRAPHIC_DATA],zipcode = 90803. Entrance to the par…" at bounding box center [266, 364] width 218 height 43
click at [345, 365] on textarea "My address is INSIDE the [GEOGRAPHIC_DATA],zipcode = 90803. Entrance to the par…" at bounding box center [266, 364] width 218 height 43
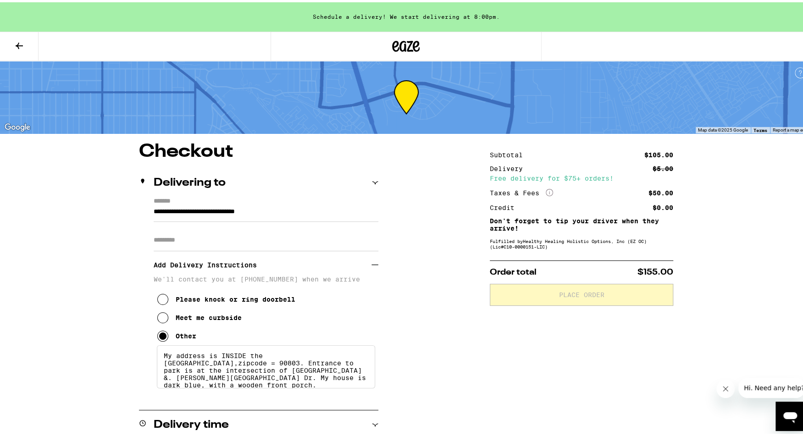
click at [225, 368] on textarea "My address is INSIDE the [GEOGRAPHIC_DATA],zipcode = 90803. Entrance to park is…" at bounding box center [266, 364] width 218 height 43
click at [225, 368] on textarea "My address is INSIDE the [GEOGRAPHIC_DATA],ZIP code = 90803. Entrance to park i…" at bounding box center [266, 364] width 218 height 43
click at [245, 369] on textarea "My address is INSIDE the [GEOGRAPHIC_DATA],ZIP code = 90803. Entrance to park i…" at bounding box center [266, 364] width 218 height 43
click at [212, 370] on textarea "My address is INSIDE the [GEOGRAPHIC_DATA],ZIP CODE = 90803. Entrance to park i…" at bounding box center [266, 364] width 218 height 43
click at [258, 369] on textarea "My address is INSIDE the [GEOGRAPHIC_DATA]. ZIP CODE = 90803. Entrance to park …" at bounding box center [266, 364] width 218 height 43
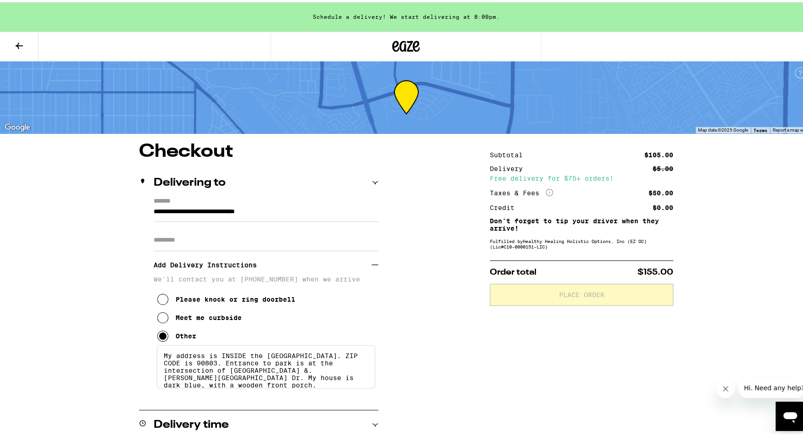
click at [352, 369] on textarea "My address is INSIDE the [GEOGRAPHIC_DATA]. ZIP CODE is 90803. Entrance to park…" at bounding box center [266, 364] width 218 height 43
click at [220, 377] on textarea "My address is INSIDE the [GEOGRAPHIC_DATA]. ZIP CODE is 90803. Entrance to park…" at bounding box center [266, 364] width 218 height 43
click at [353, 370] on textarea "My address is INSIDE the [GEOGRAPHIC_DATA]. ZIP CODE is 90803. [GEOGRAPHIC_DATA…" at bounding box center [266, 364] width 218 height 43
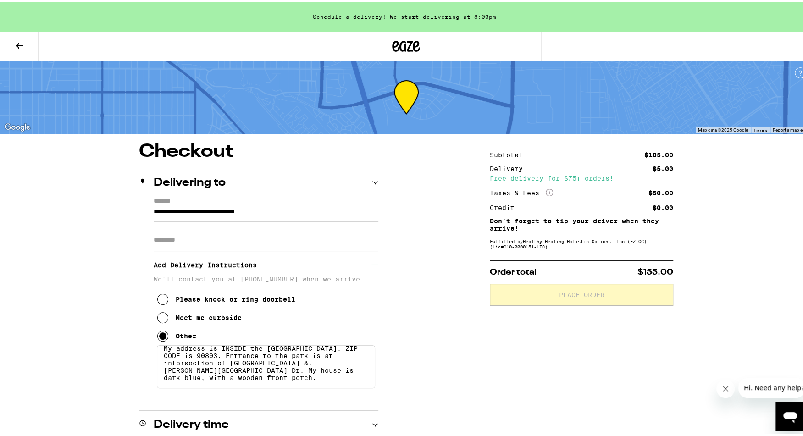
click at [303, 377] on textarea "My address is INSIDE the [GEOGRAPHIC_DATA]. ZIP CODE is 90803. Entrance to the …" at bounding box center [266, 364] width 218 height 43
click at [220, 384] on textarea "My address is INSIDE the [GEOGRAPHIC_DATA]. ZIP CODE is 90803. Entrance to the …" at bounding box center [266, 364] width 218 height 43
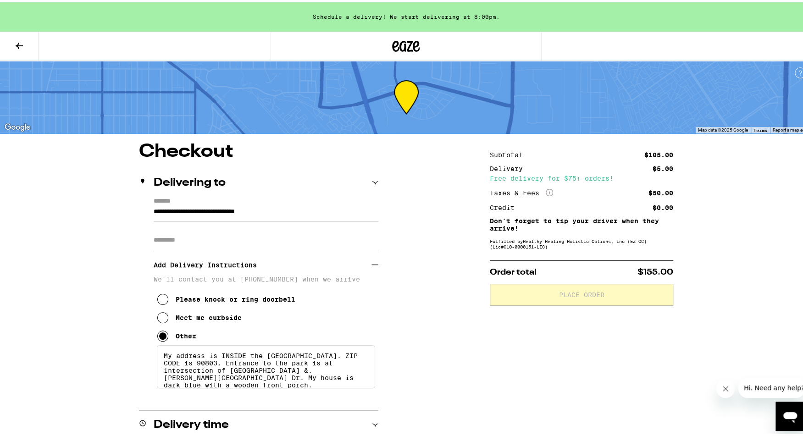
click at [157, 357] on textarea "My address is INSIDE the [GEOGRAPHIC_DATA]. ZIP CODE is 90803. Entrance to the …" at bounding box center [266, 364] width 218 height 43
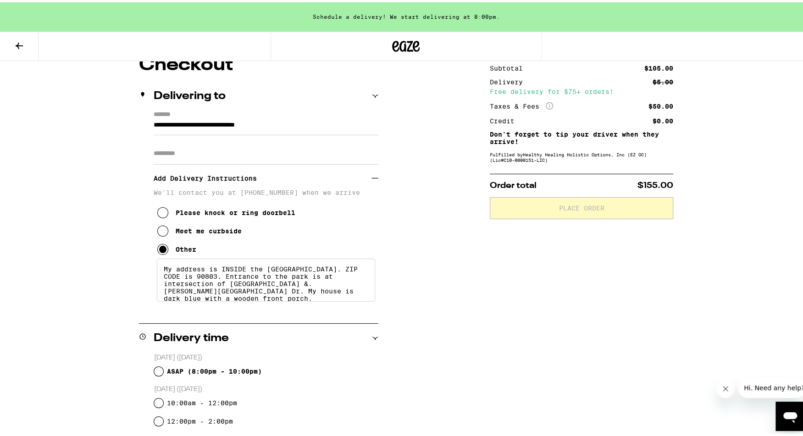
scroll to position [87, 0]
click at [226, 288] on textarea "My address is INSIDE the [GEOGRAPHIC_DATA]. ZIP CODE is 90803. Entrance to the …" at bounding box center [266, 277] width 218 height 43
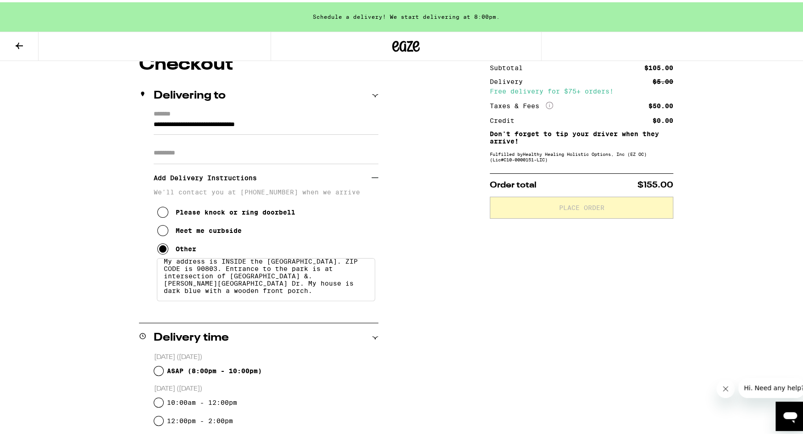
scroll to position [0, 0]
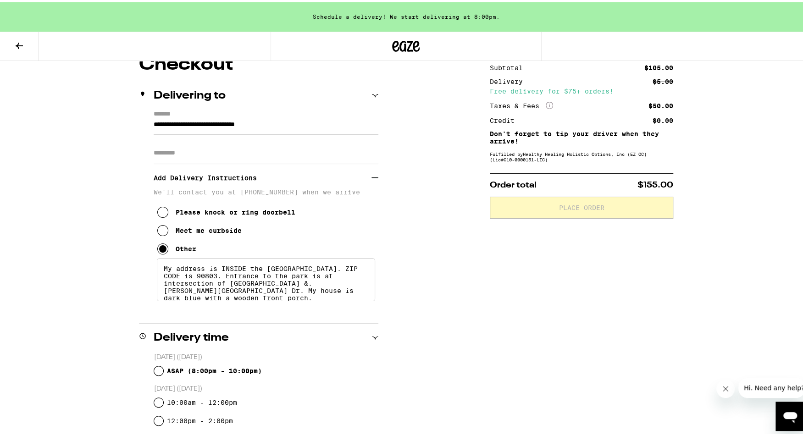
drag, startPoint x: 215, startPoint y: 298, endPoint x: 131, endPoint y: 215, distance: 117.7
click at [131, 215] on div "**********" at bounding box center [406, 370] width 660 height 634
type textarea "My address is INSIDE the [GEOGRAPHIC_DATA]. ZIP CODE is 90803. Entrance to the …"
click at [420, 202] on div "**********" at bounding box center [406, 370] width 660 height 634
click at [191, 122] on input "**********" at bounding box center [266, 125] width 225 height 16
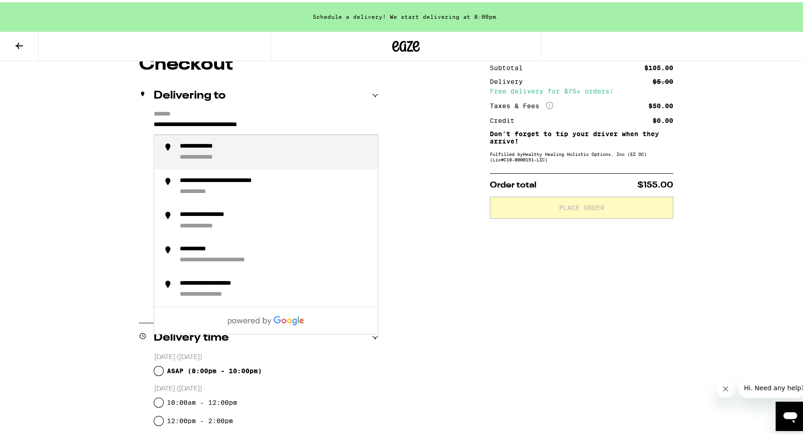
click at [197, 122] on input "**********" at bounding box center [266, 125] width 225 height 16
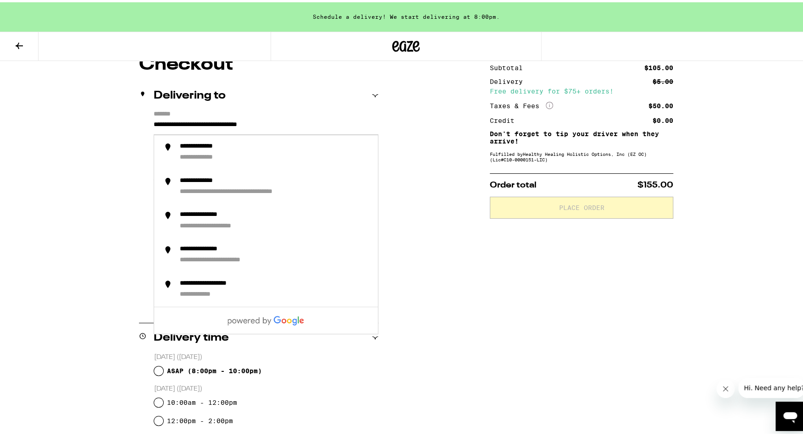
type input "**********"
click at [121, 179] on div "**********" at bounding box center [406, 370] width 660 height 634
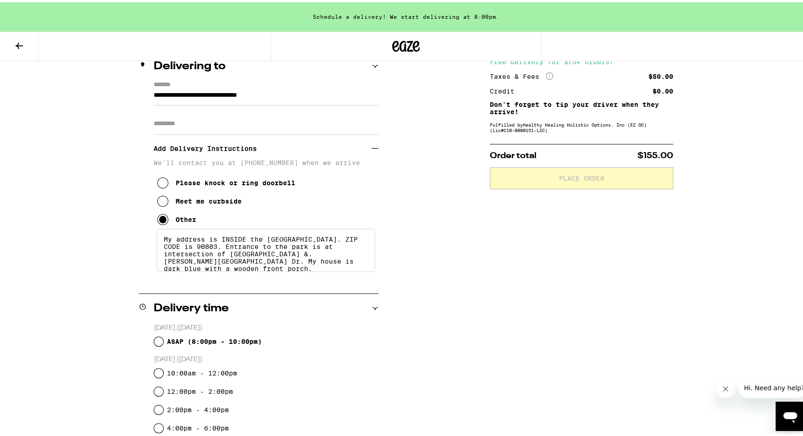
scroll to position [156, 0]
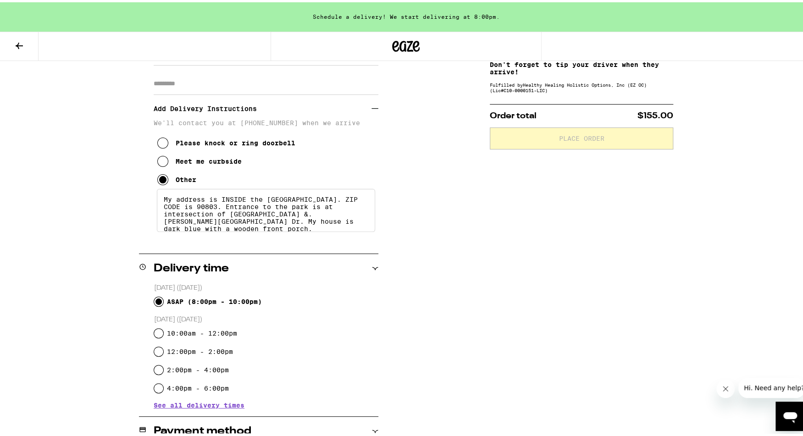
click at [156, 297] on input "ASAP ( 8:00pm - 10:00pm )" at bounding box center [158, 299] width 9 height 9
radio input "true"
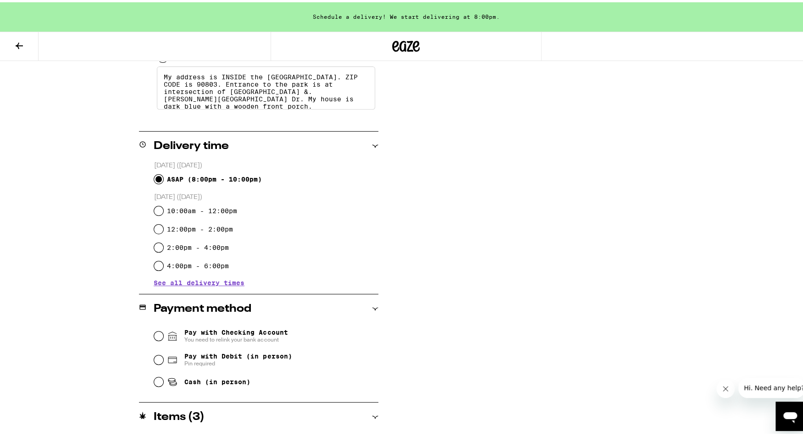
scroll to position [290, 0]
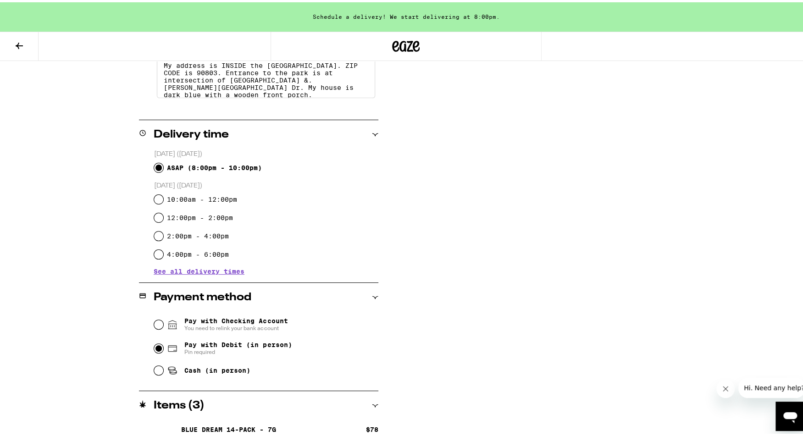
click at [154, 348] on input "Pay with Debit (in person) Pin required" at bounding box center [158, 345] width 9 height 9
radio input "true"
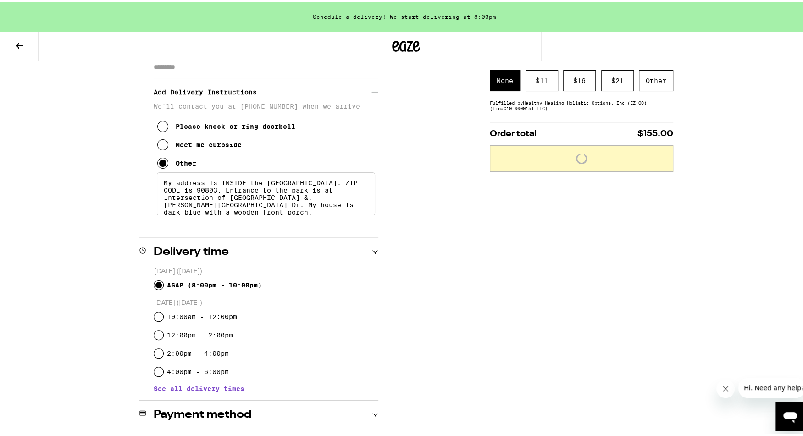
scroll to position [169, 0]
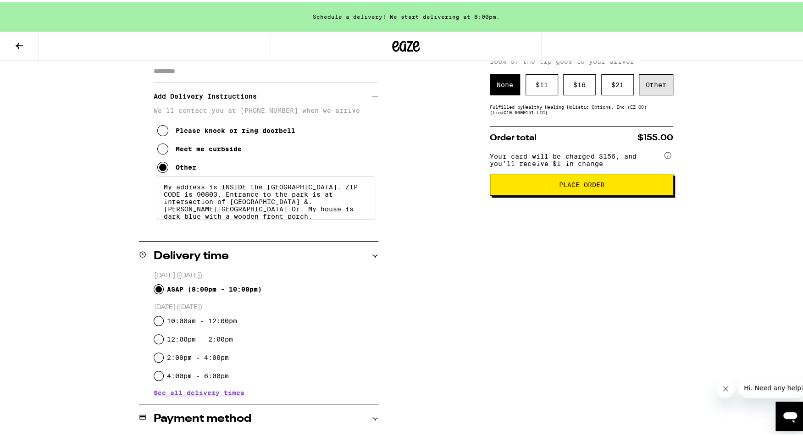
click at [656, 79] on div "Other" at bounding box center [655, 82] width 34 height 21
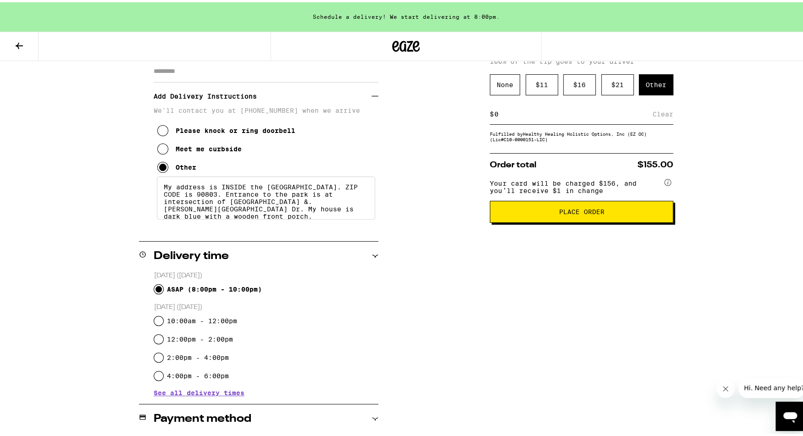
click at [494, 113] on input at bounding box center [573, 112] width 159 height 8
type input "3"
click at [657, 113] on div "Save" at bounding box center [664, 112] width 17 height 20
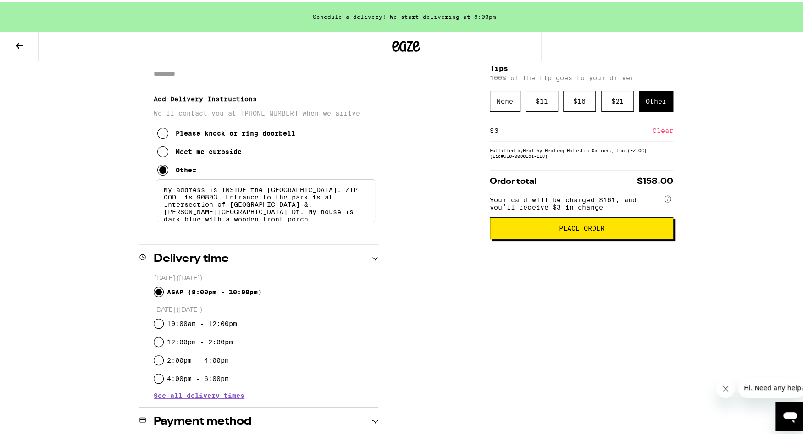
scroll to position [80, 0]
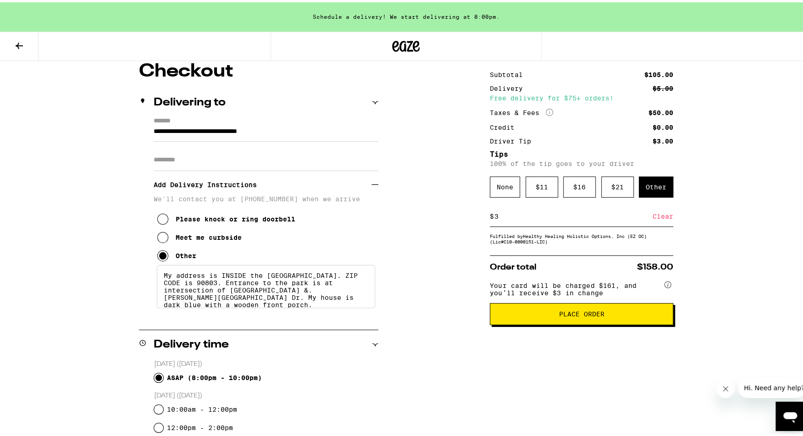
click at [532, 313] on button "Place Order" at bounding box center [581, 312] width 183 height 22
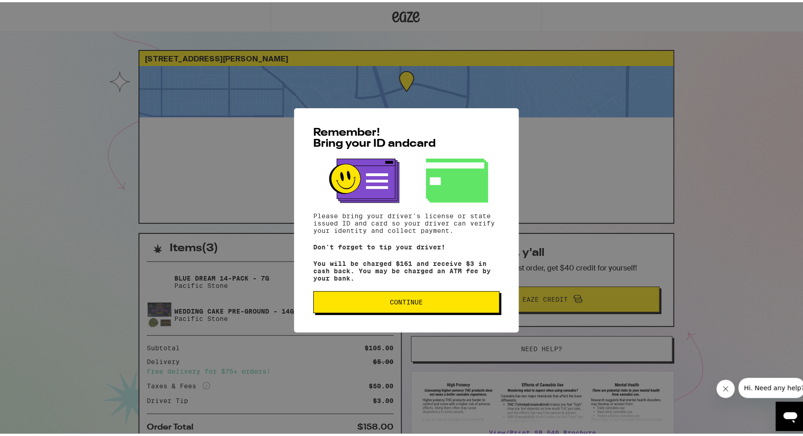
click at [373, 303] on span "Continue" at bounding box center [406, 300] width 171 height 6
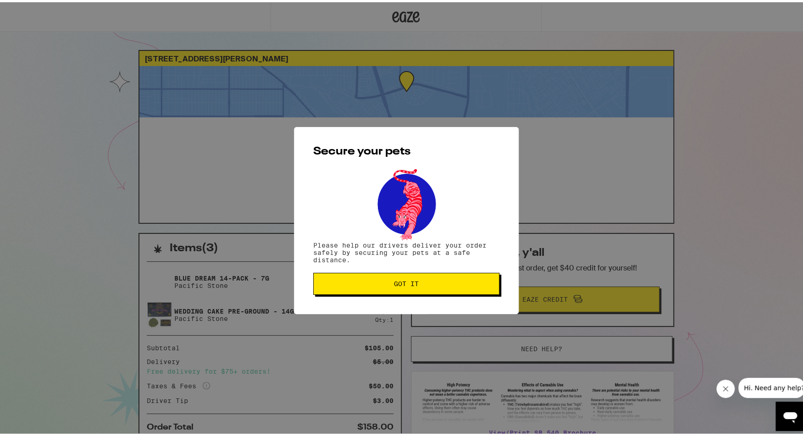
click at [408, 292] on button "Got it" at bounding box center [406, 281] width 186 height 22
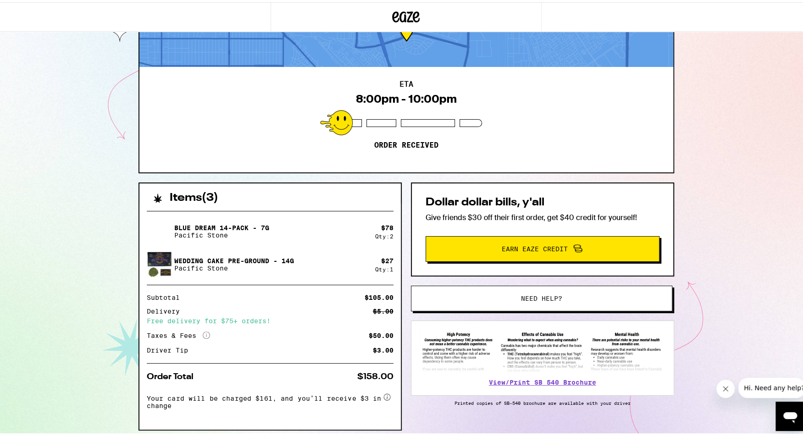
scroll to position [82, 0]
